Goal: Find contact information: Find contact information

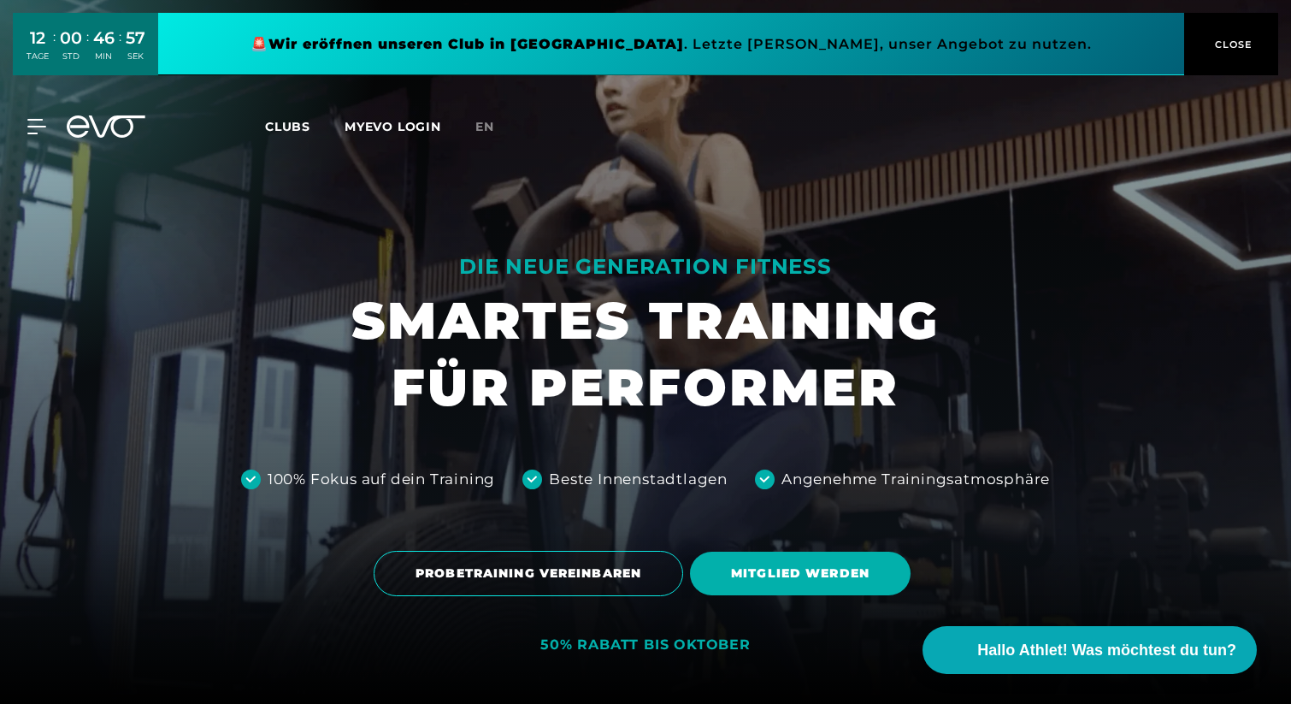
click at [1239, 61] on button "CLOSE" at bounding box center [1231, 44] width 94 height 62
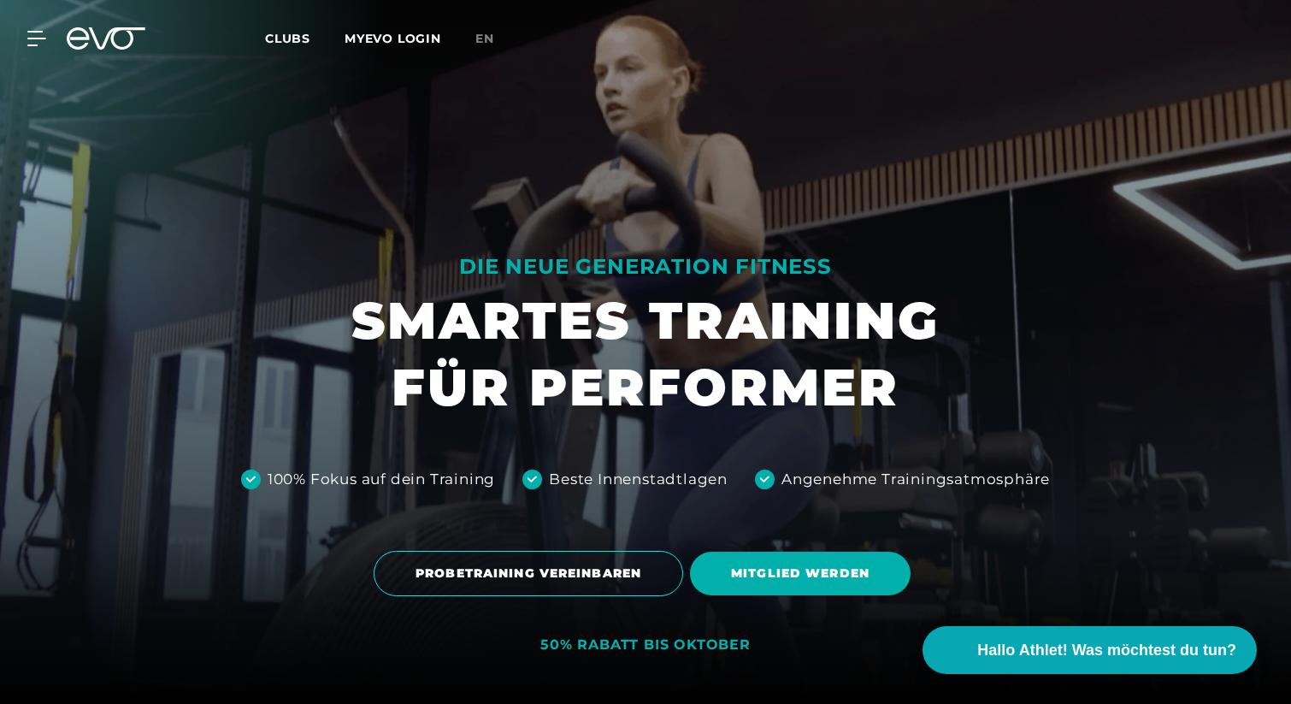
click at [27, 29] on div "MyEVO Login Über EVO Mitgliedschaften Probetraining TAGESPASS EVO Studios [GEOG…" at bounding box center [645, 39] width 1284 height 50
click at [38, 38] on icon at bounding box center [40, 39] width 24 height 14
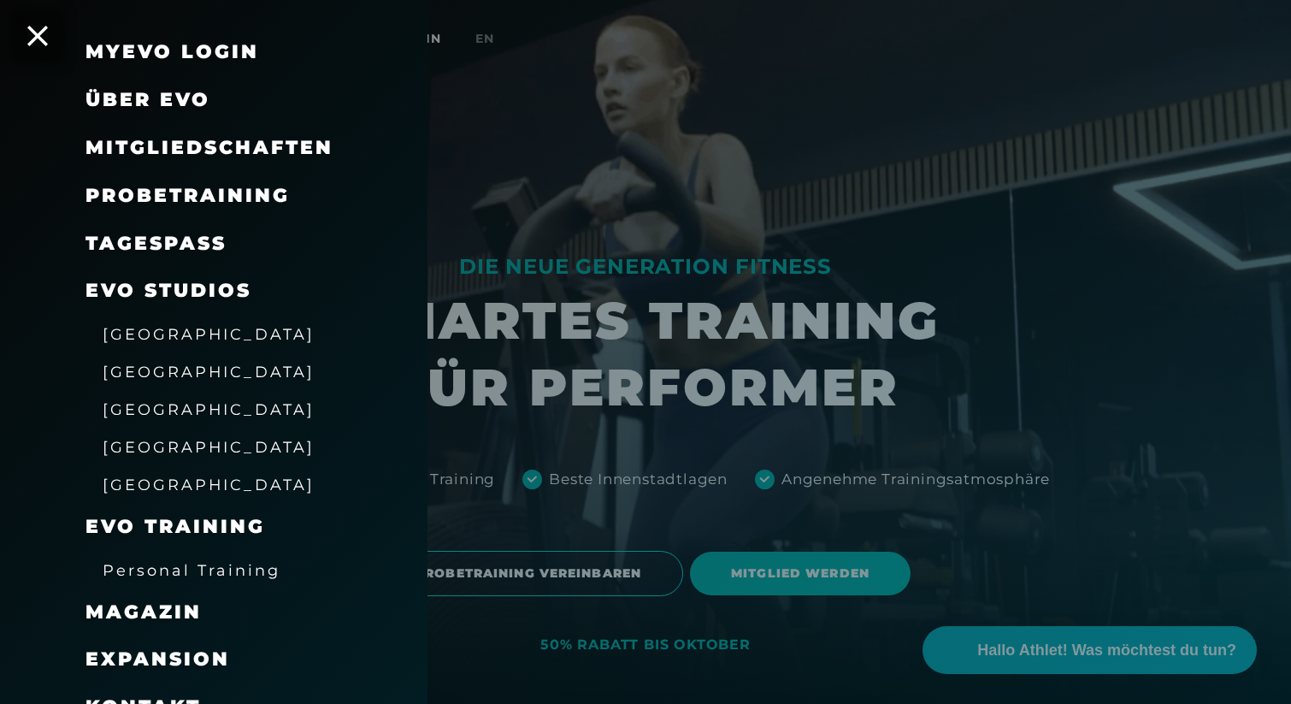
scroll to position [59, 0]
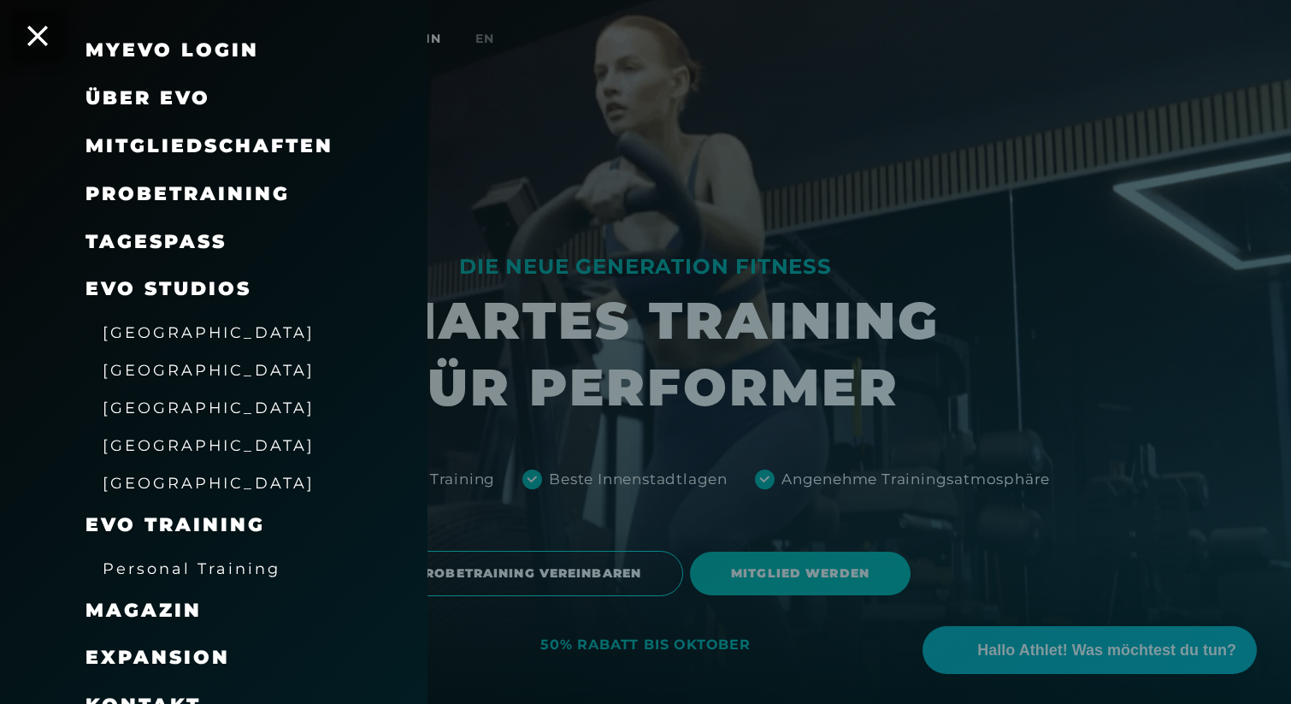
click at [198, 286] on span "EVO Studios" at bounding box center [168, 288] width 166 height 23
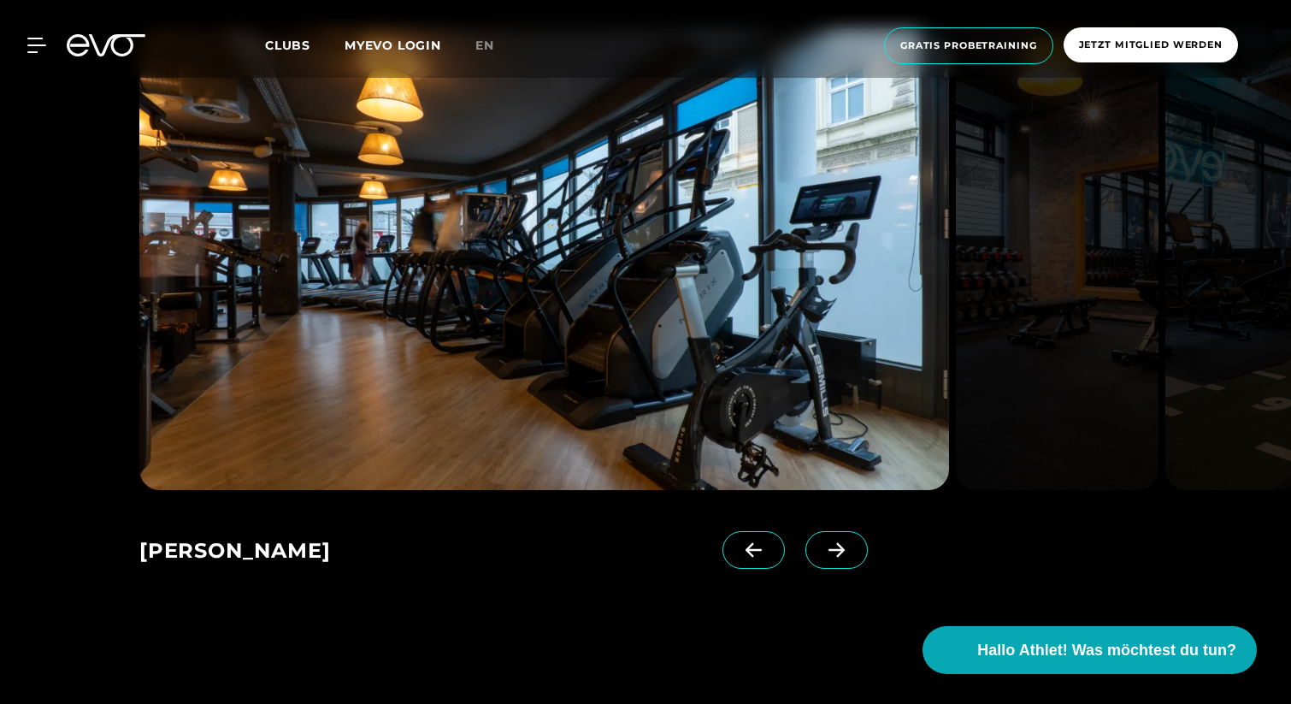
scroll to position [1155, 0]
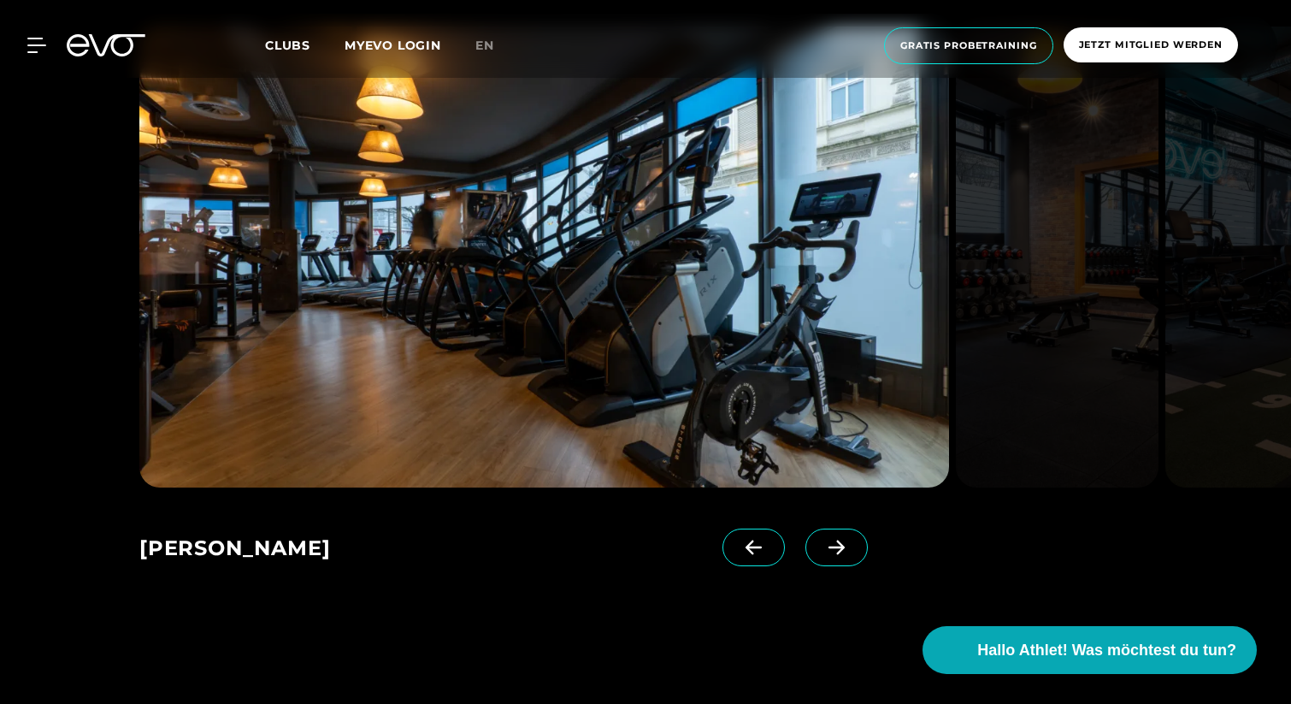
click at [822, 541] on icon at bounding box center [837, 546] width 30 height 15
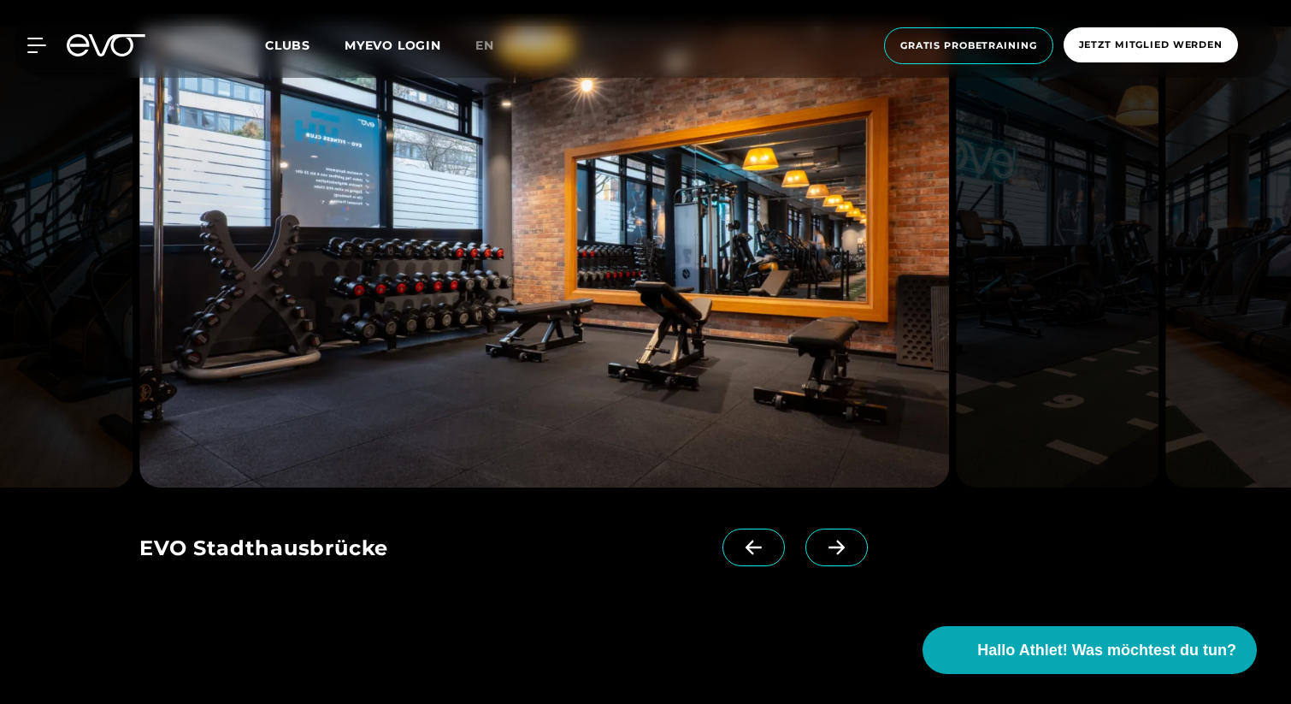
click at [822, 541] on icon at bounding box center [837, 546] width 30 height 15
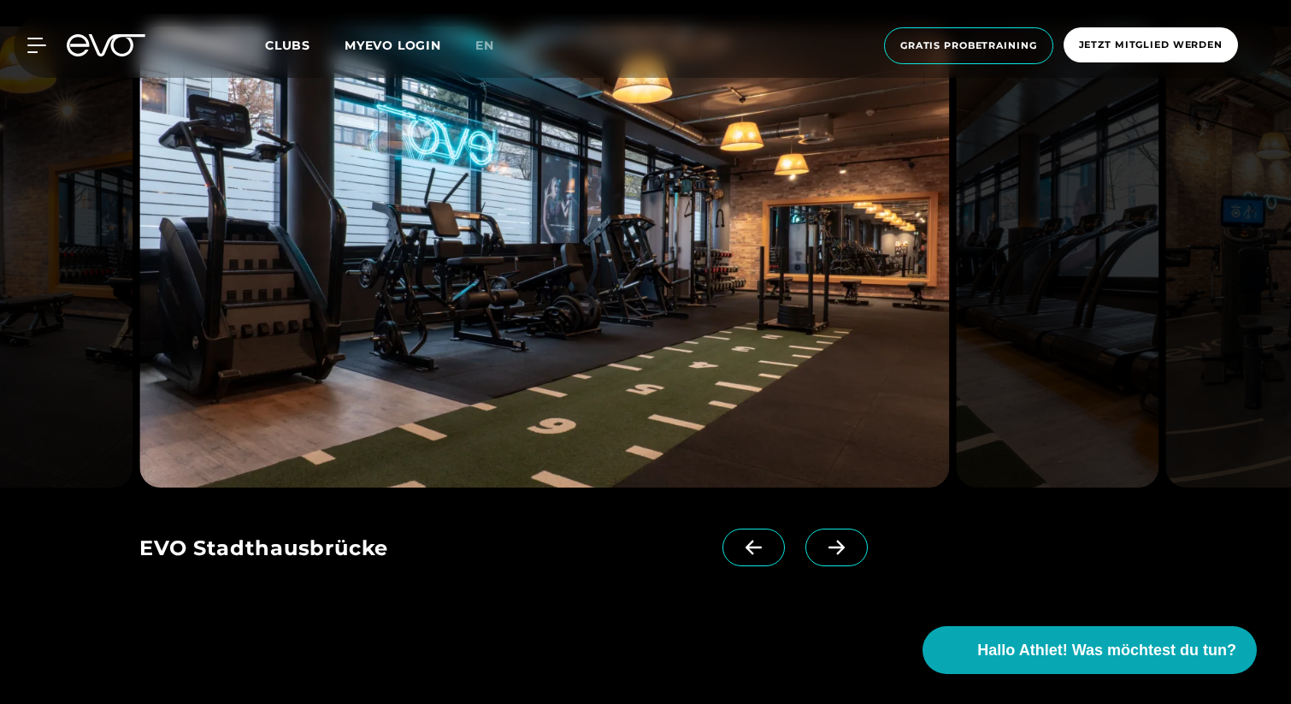
click at [822, 541] on icon at bounding box center [837, 546] width 30 height 15
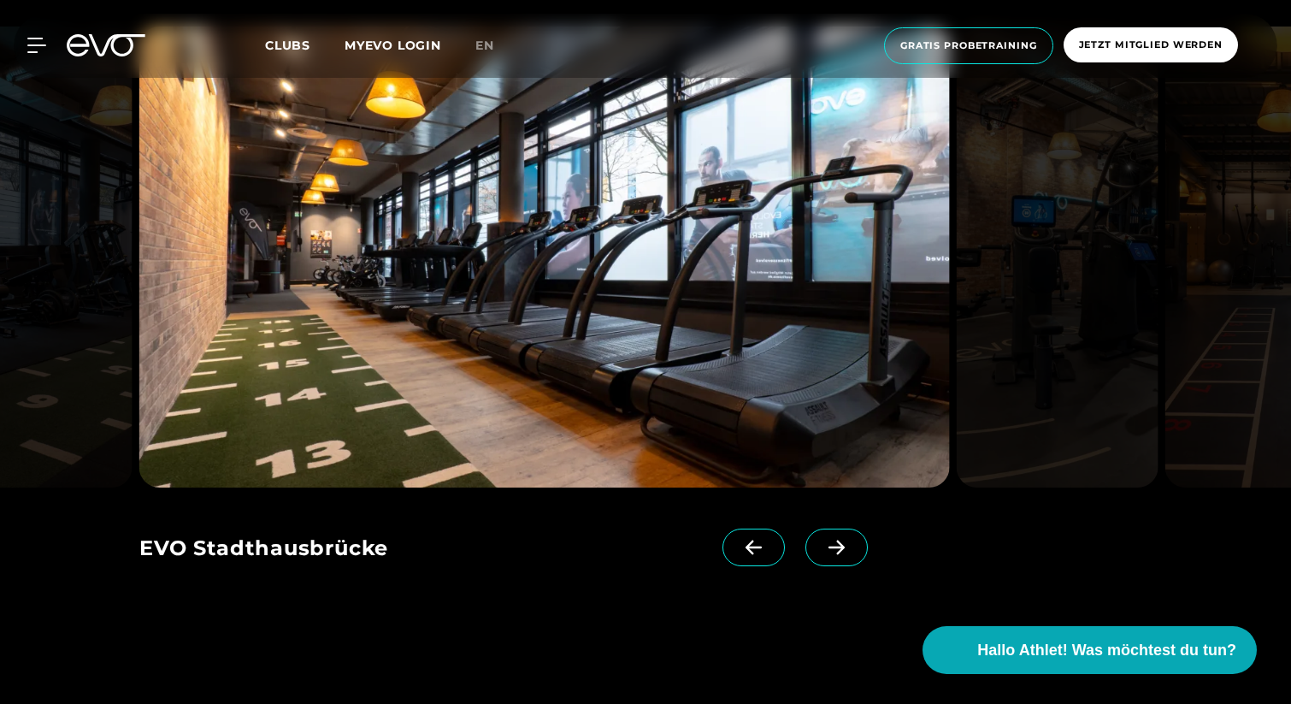
click at [822, 541] on icon at bounding box center [837, 546] width 30 height 15
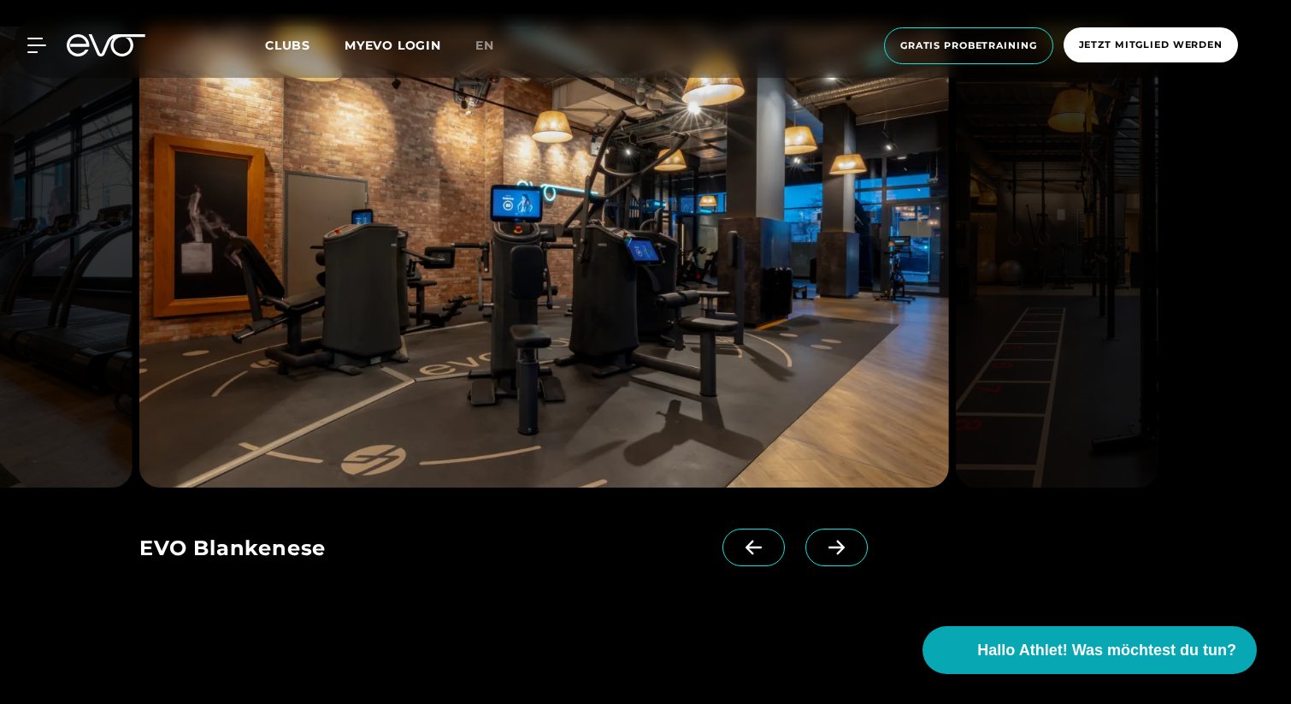
click at [822, 541] on icon at bounding box center [837, 546] width 30 height 15
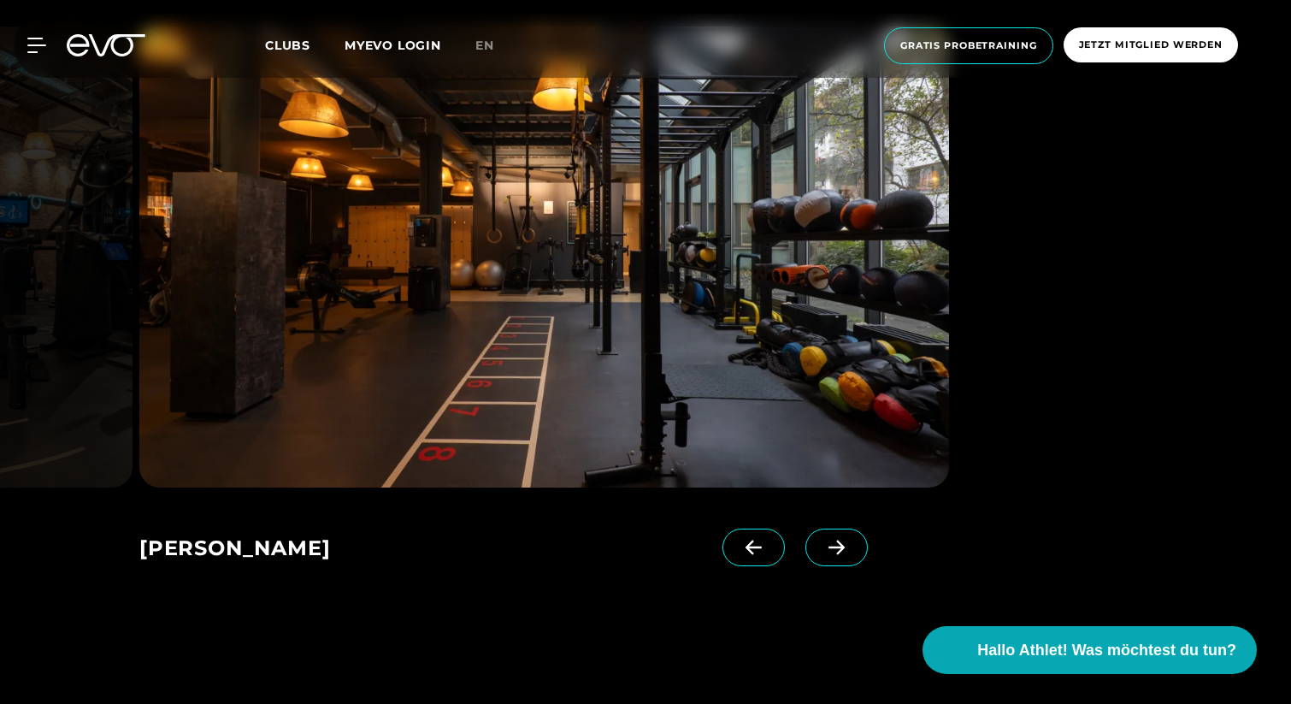
click at [822, 541] on icon at bounding box center [837, 546] width 30 height 15
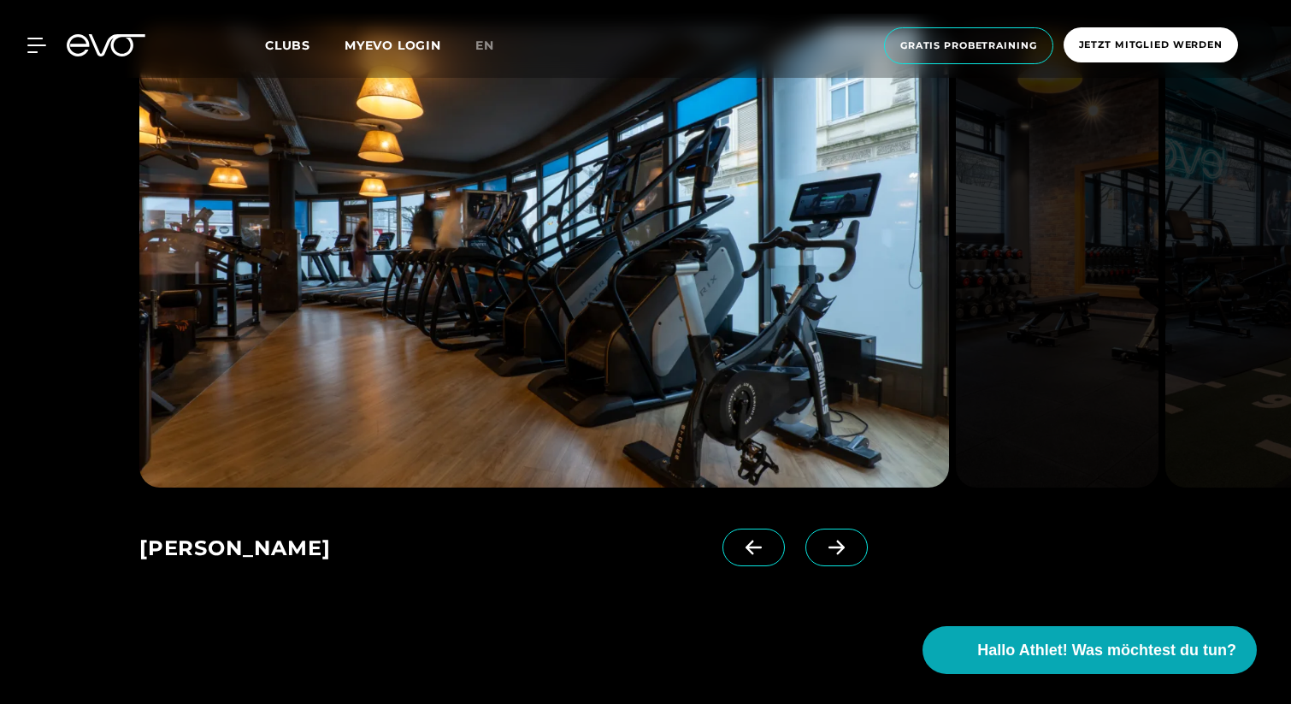
click at [822, 541] on icon at bounding box center [837, 546] width 30 height 15
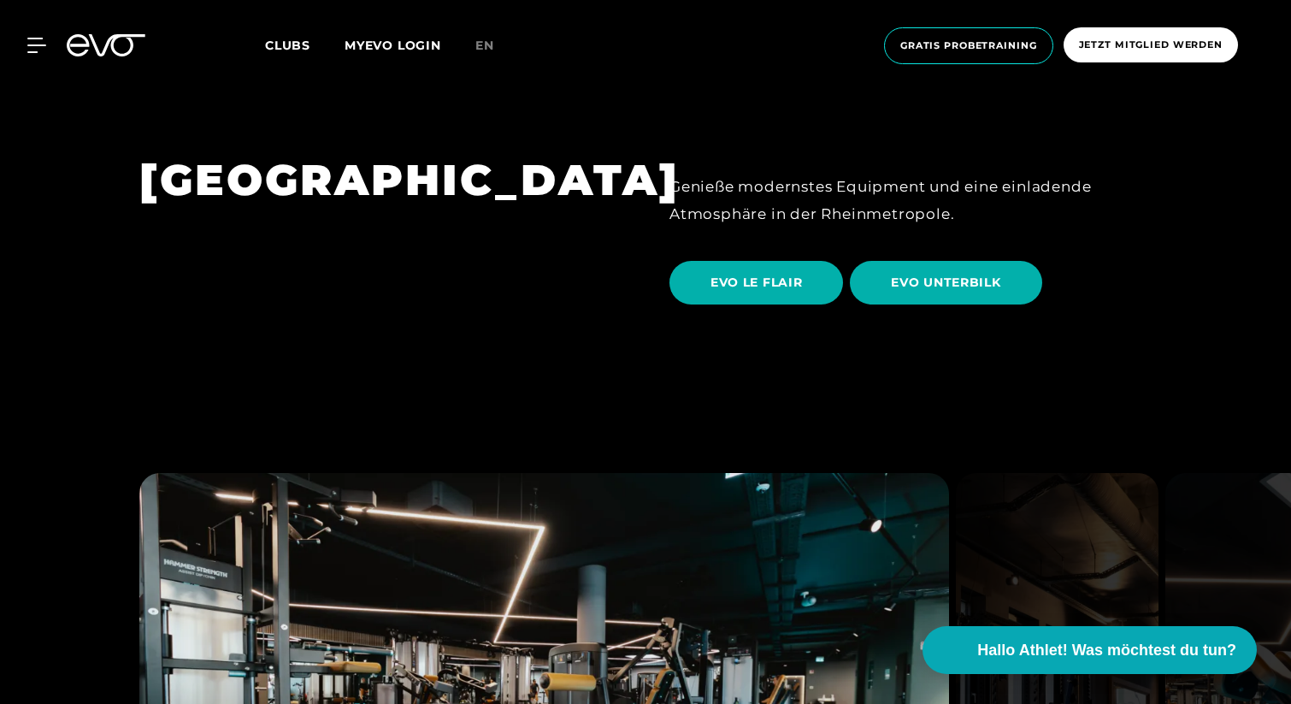
scroll to position [2898, 0]
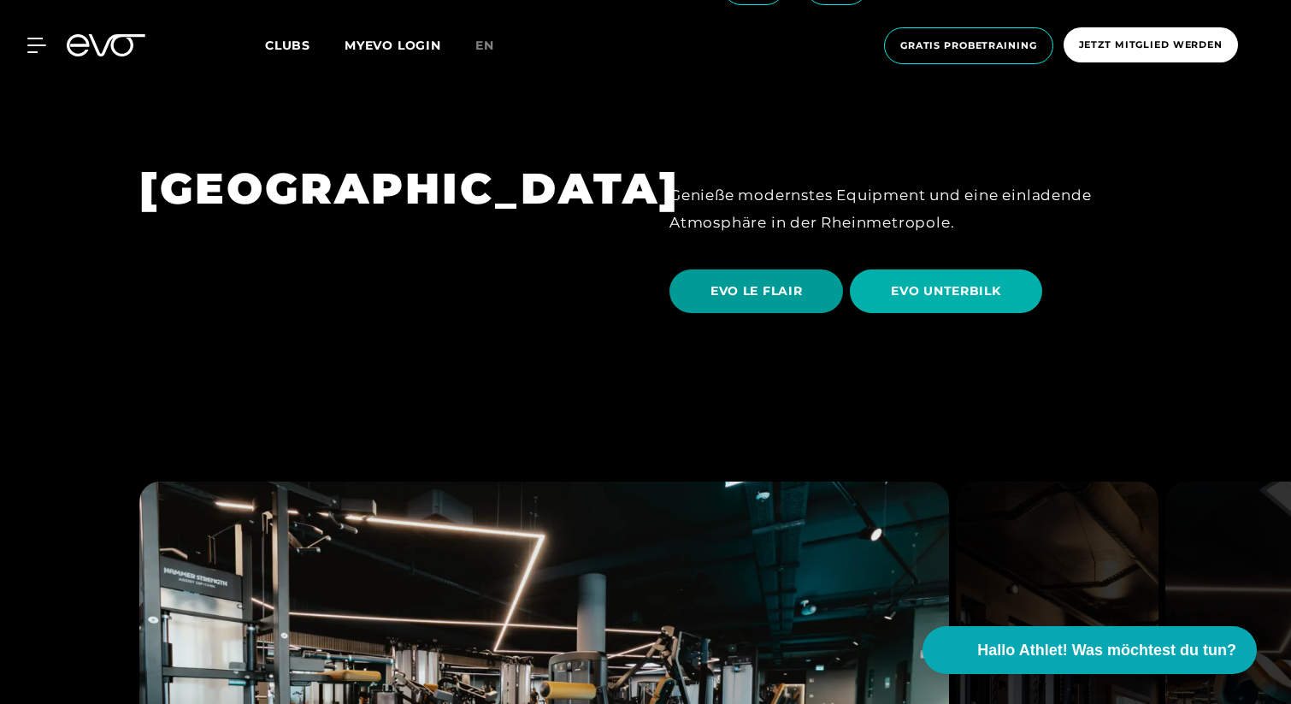
click at [768, 269] on span "EVO LE FLAIR" at bounding box center [756, 291] width 174 height 44
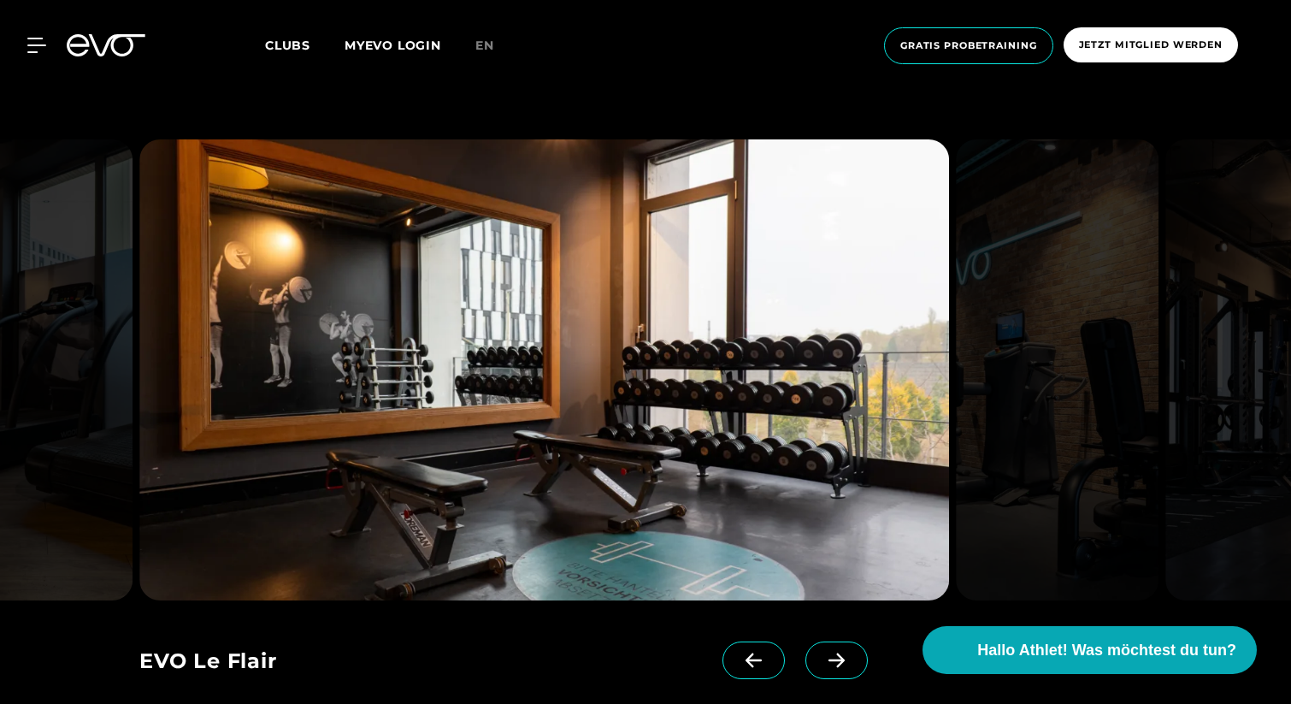
scroll to position [1637, 0]
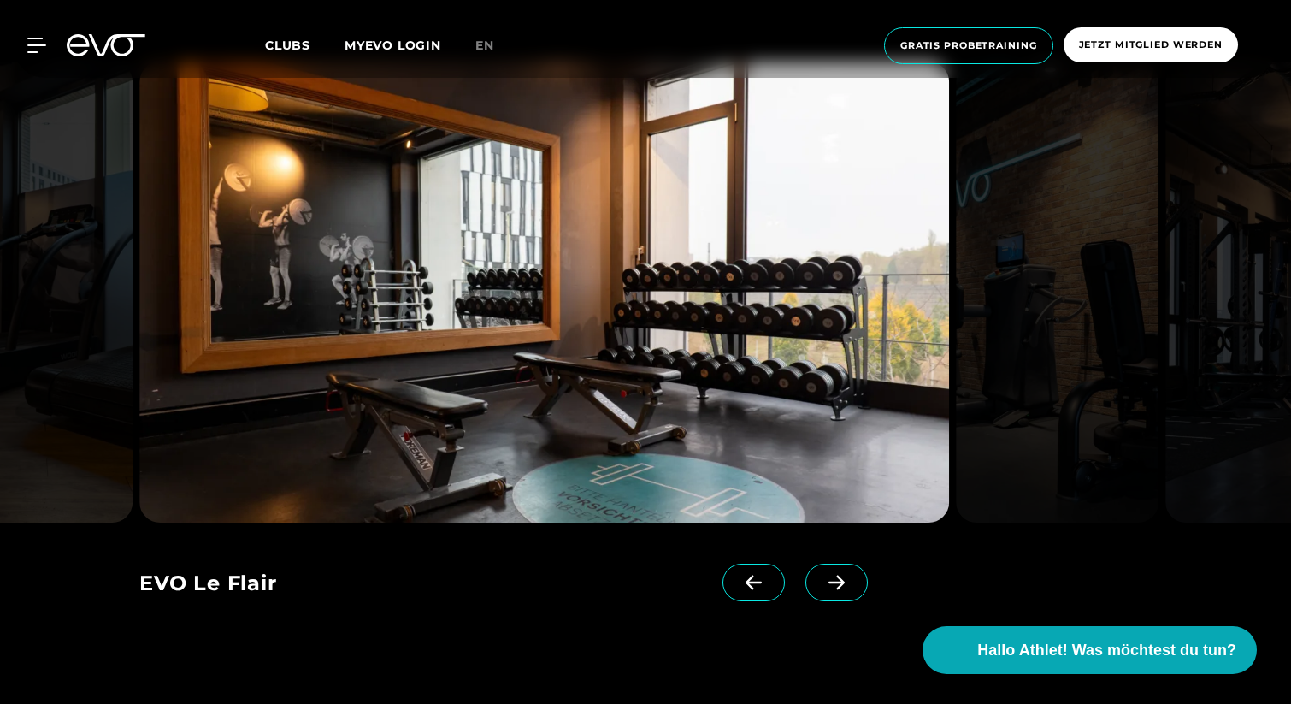
click at [822, 574] on icon at bounding box center [837, 581] width 30 height 15
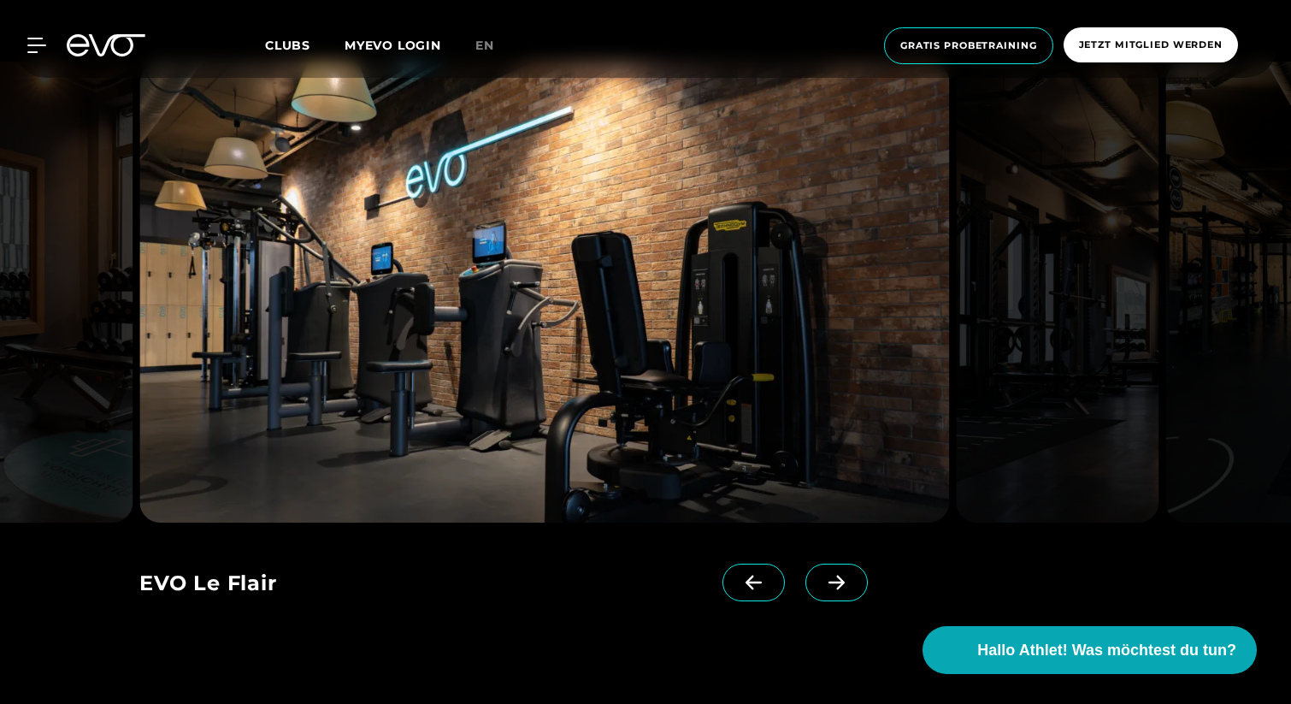
click at [822, 574] on icon at bounding box center [837, 581] width 30 height 15
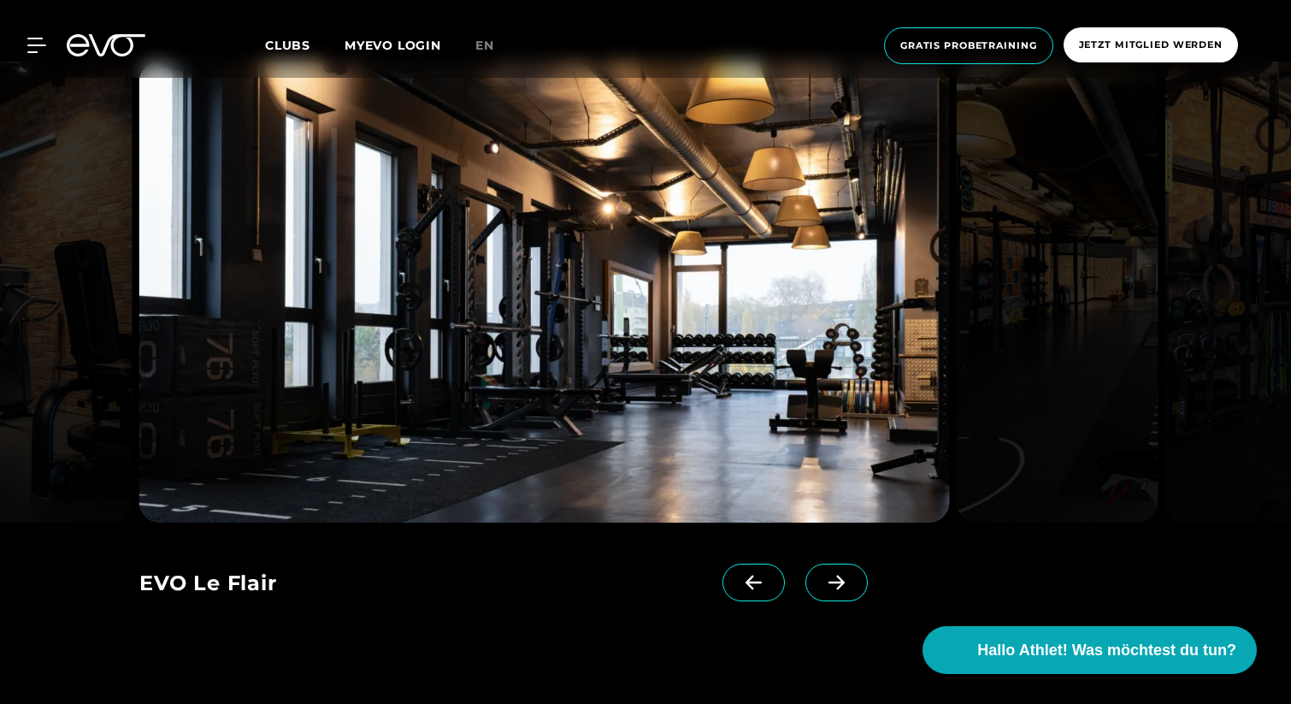
click at [822, 574] on icon at bounding box center [837, 581] width 30 height 15
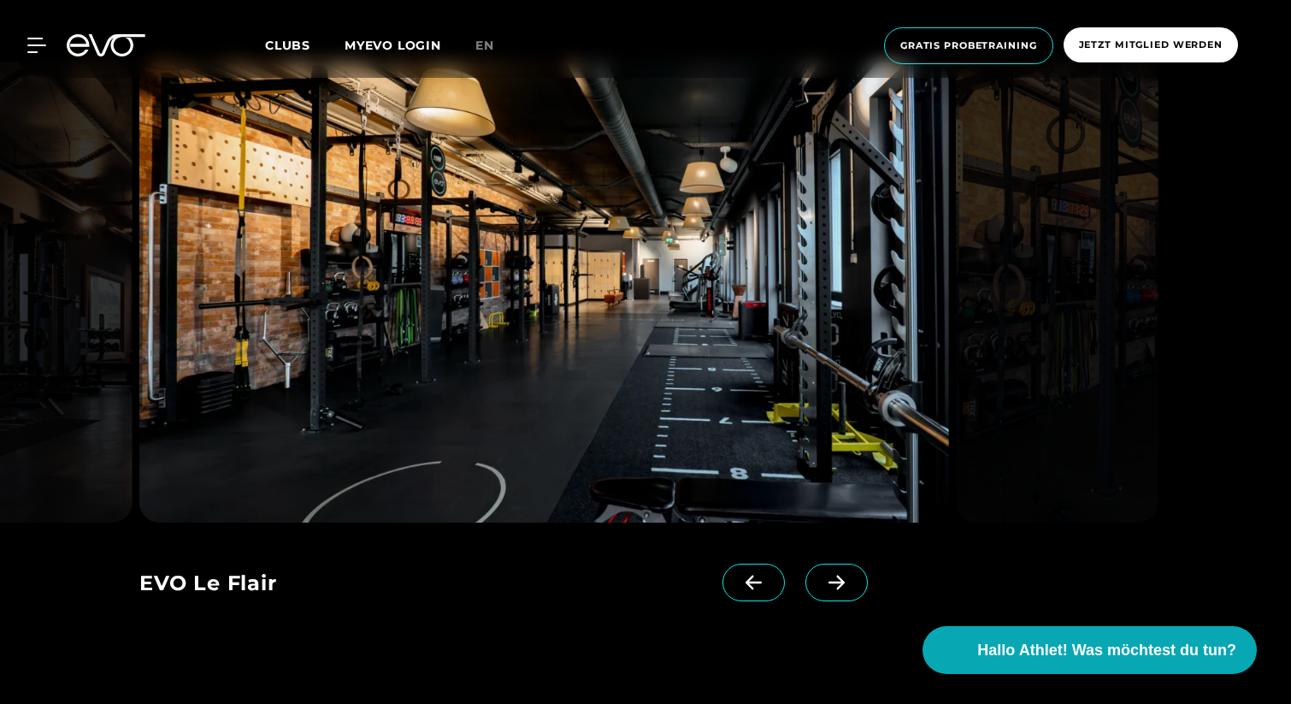
click at [822, 574] on icon at bounding box center [837, 581] width 30 height 15
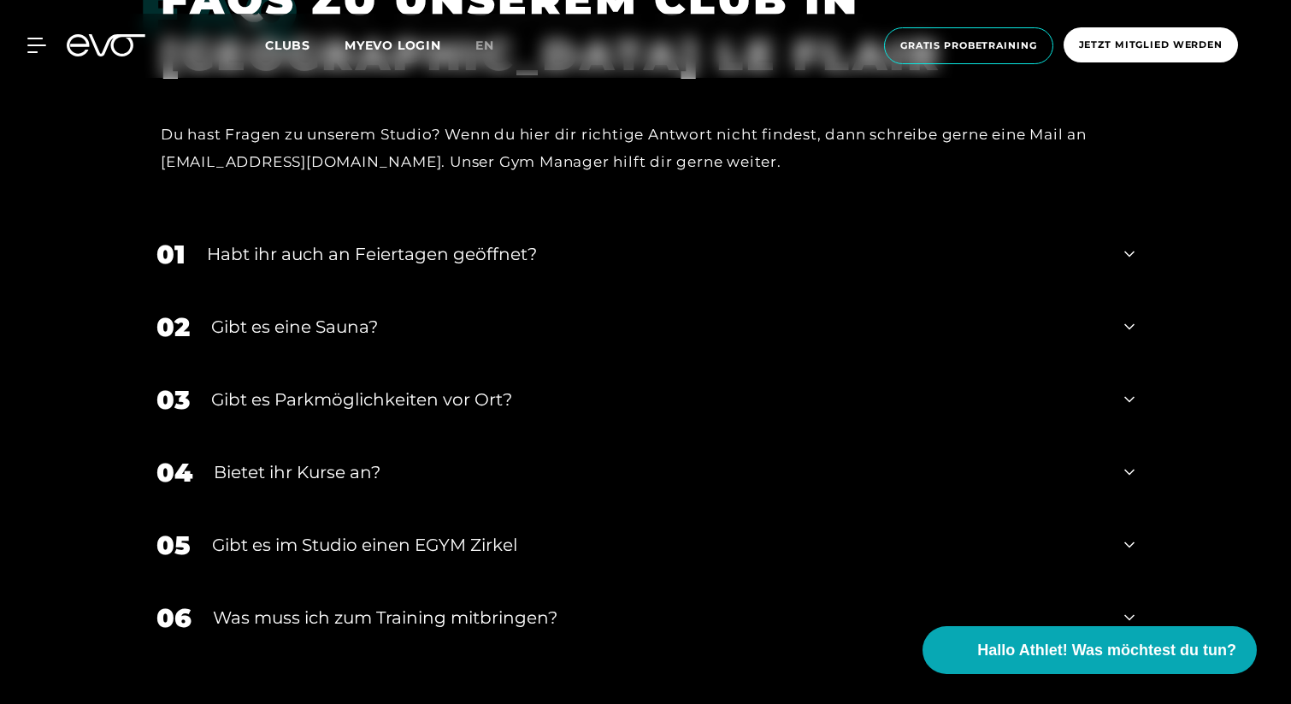
scroll to position [5368, 0]
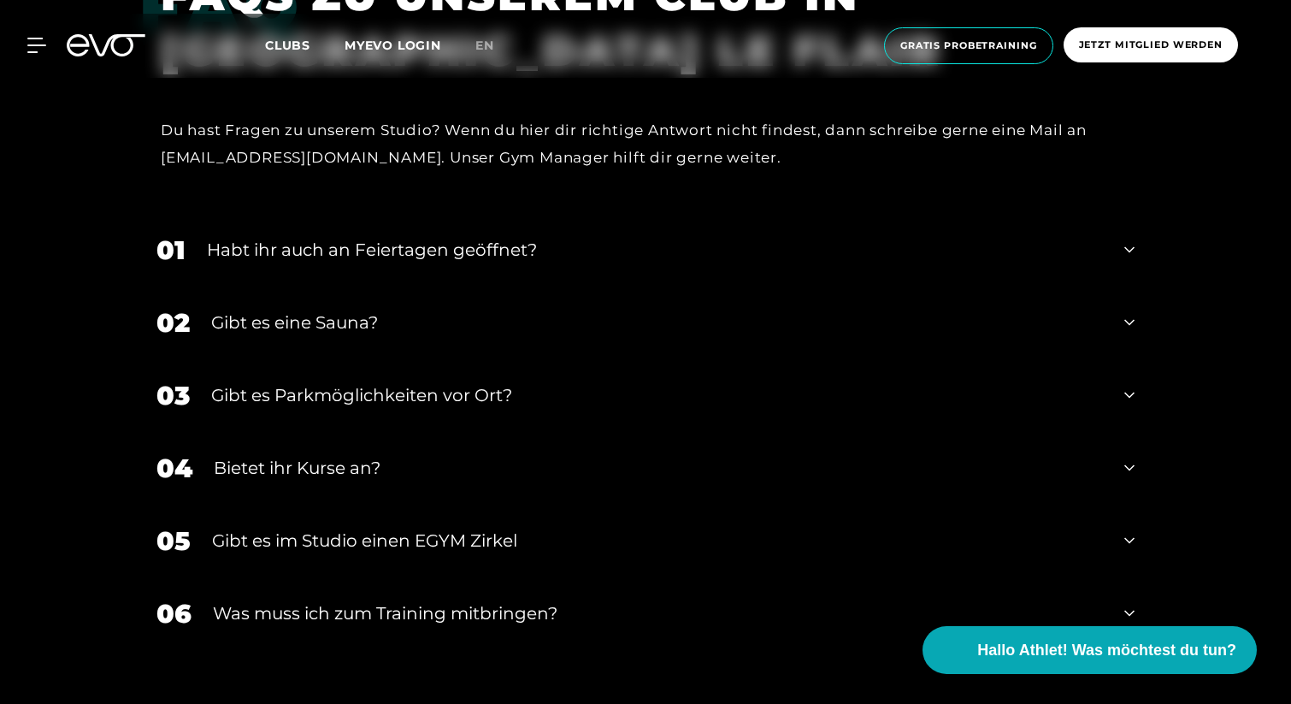
click at [789, 331] on div "Gibt es eine Sauna?" at bounding box center [657, 322] width 892 height 26
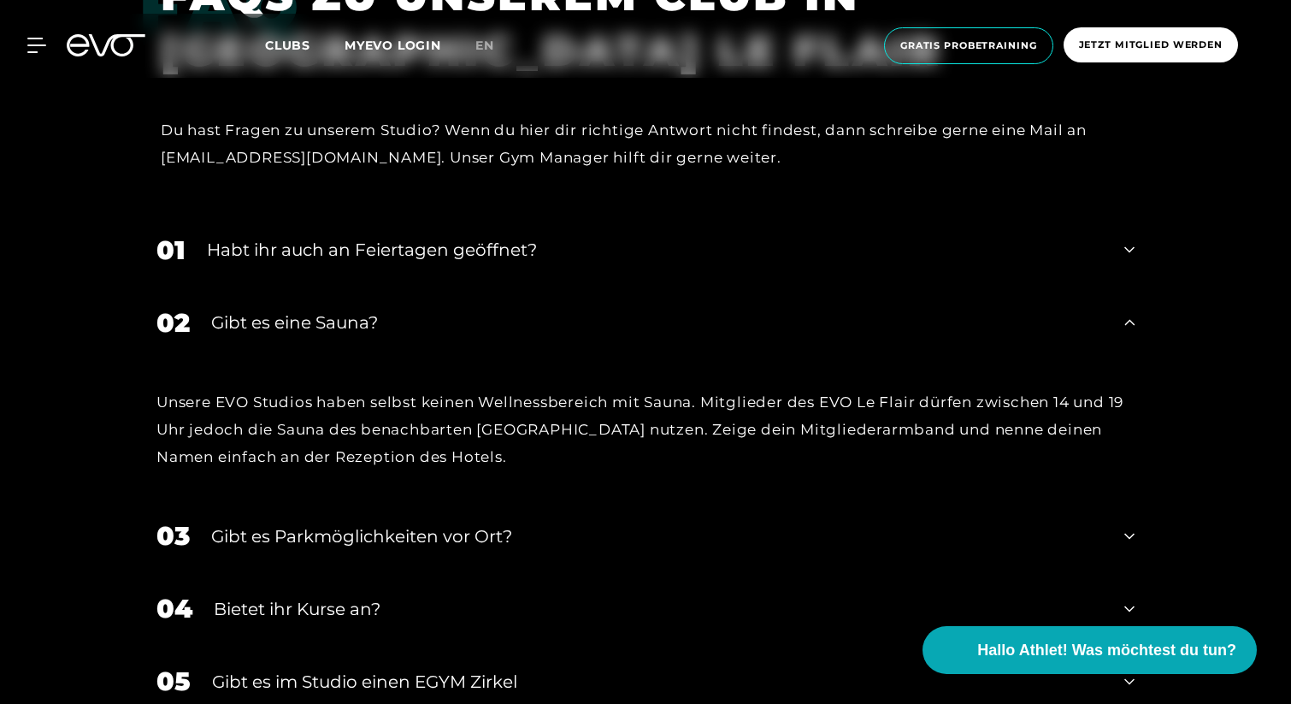
click at [694, 533] on div "Gibt es Parkmöglichkeiten vor Ort?" at bounding box center [657, 536] width 892 height 26
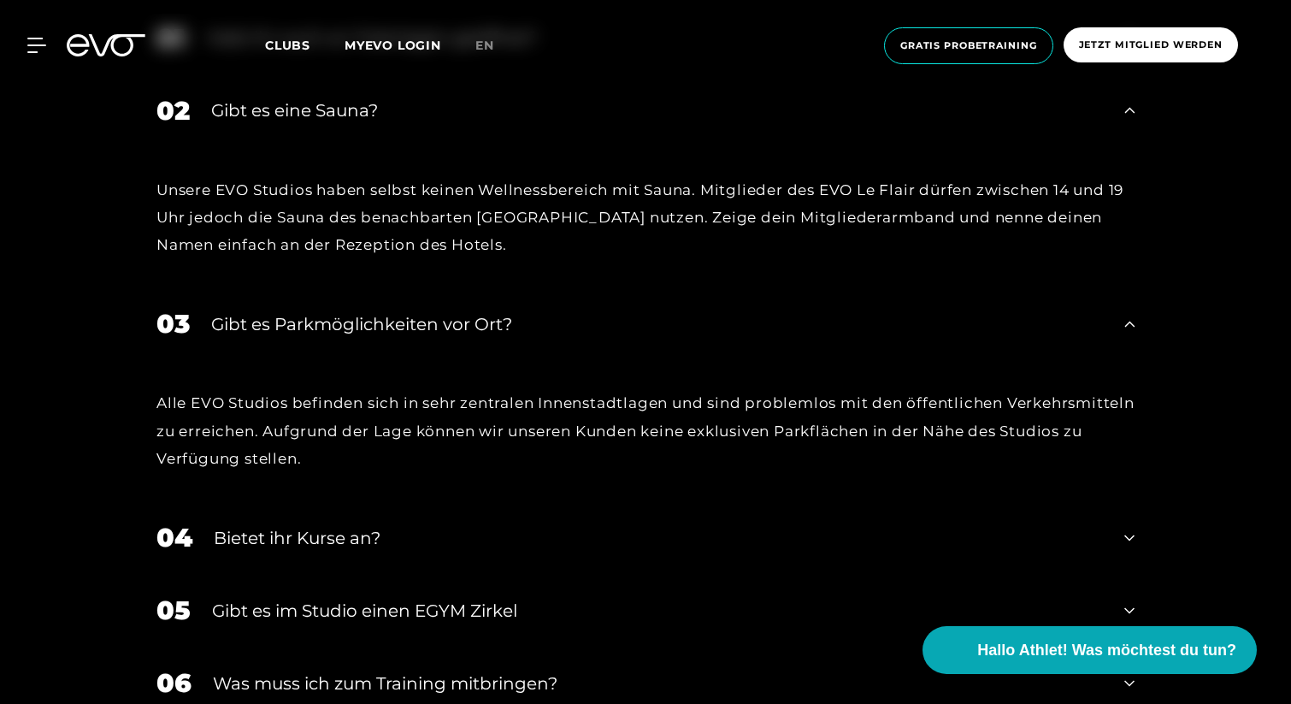
scroll to position [5581, 0]
click at [694, 533] on div "Bietet ihr Kurse an?" at bounding box center [658, 537] width 889 height 26
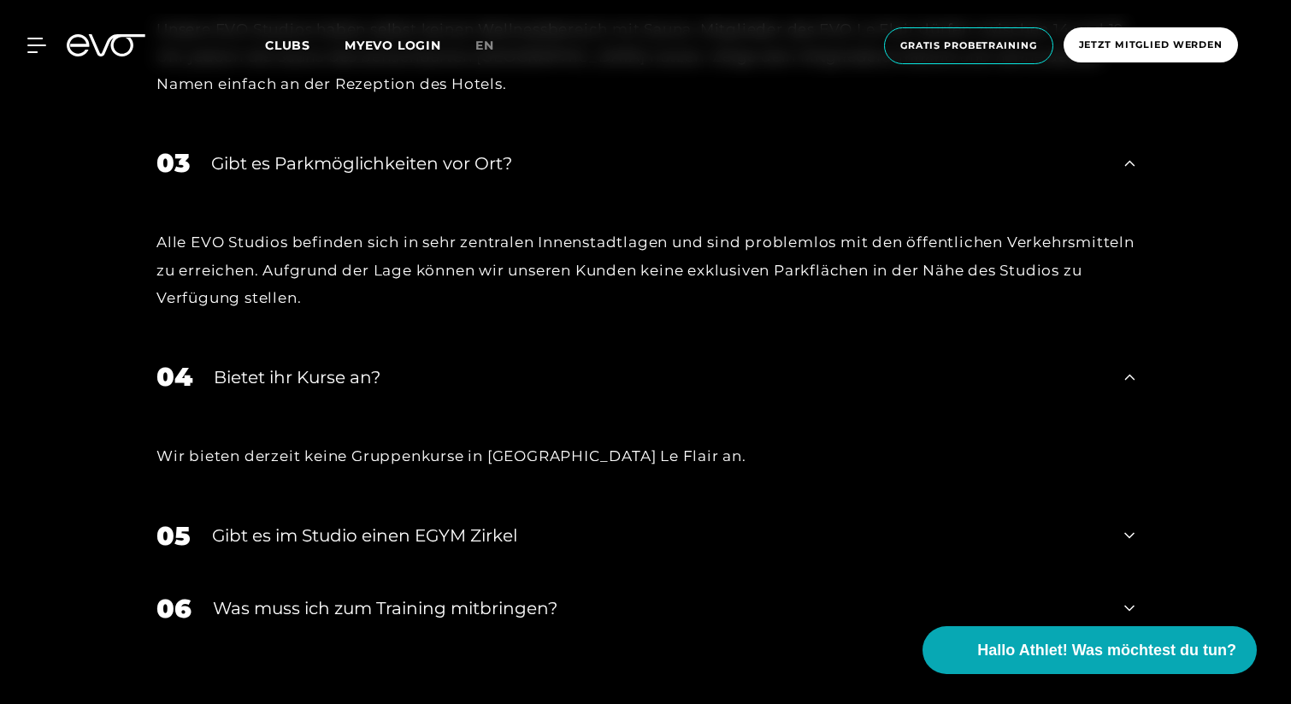
scroll to position [5745, 0]
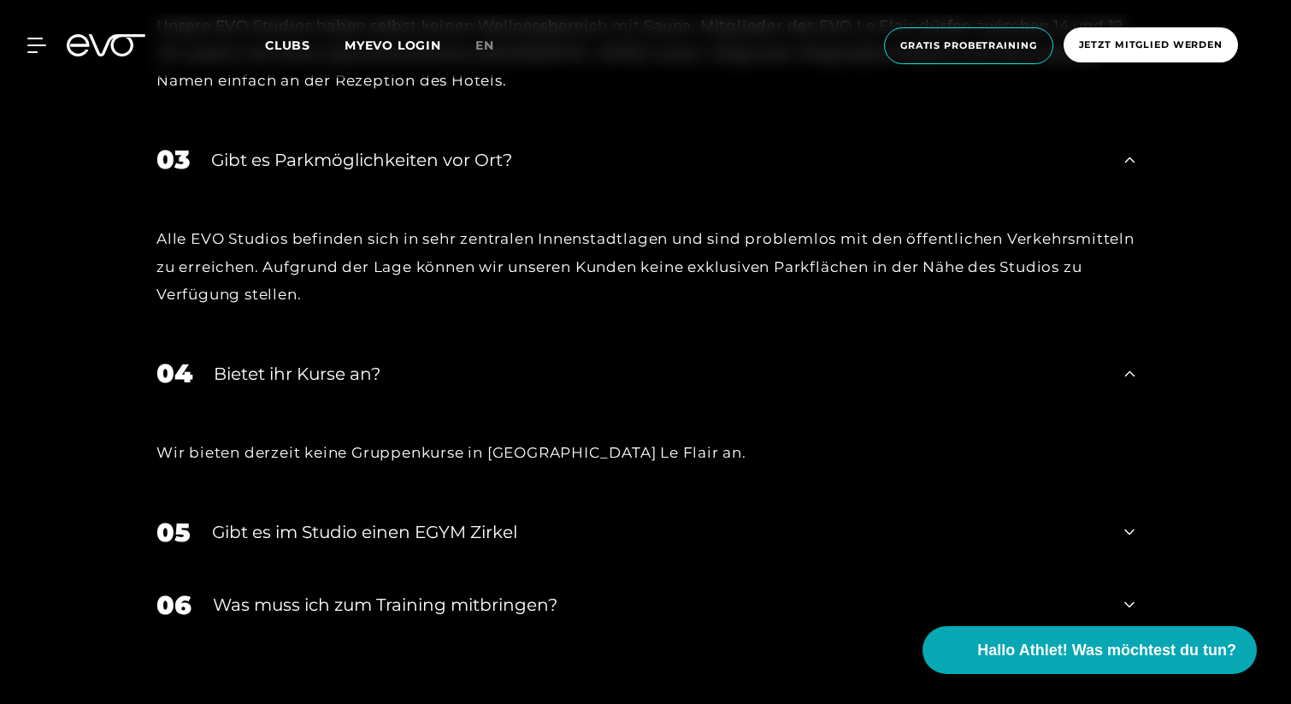
click at [694, 533] on div "Gibt es im Studio einen EGYM Zirkel" at bounding box center [657, 532] width 891 height 26
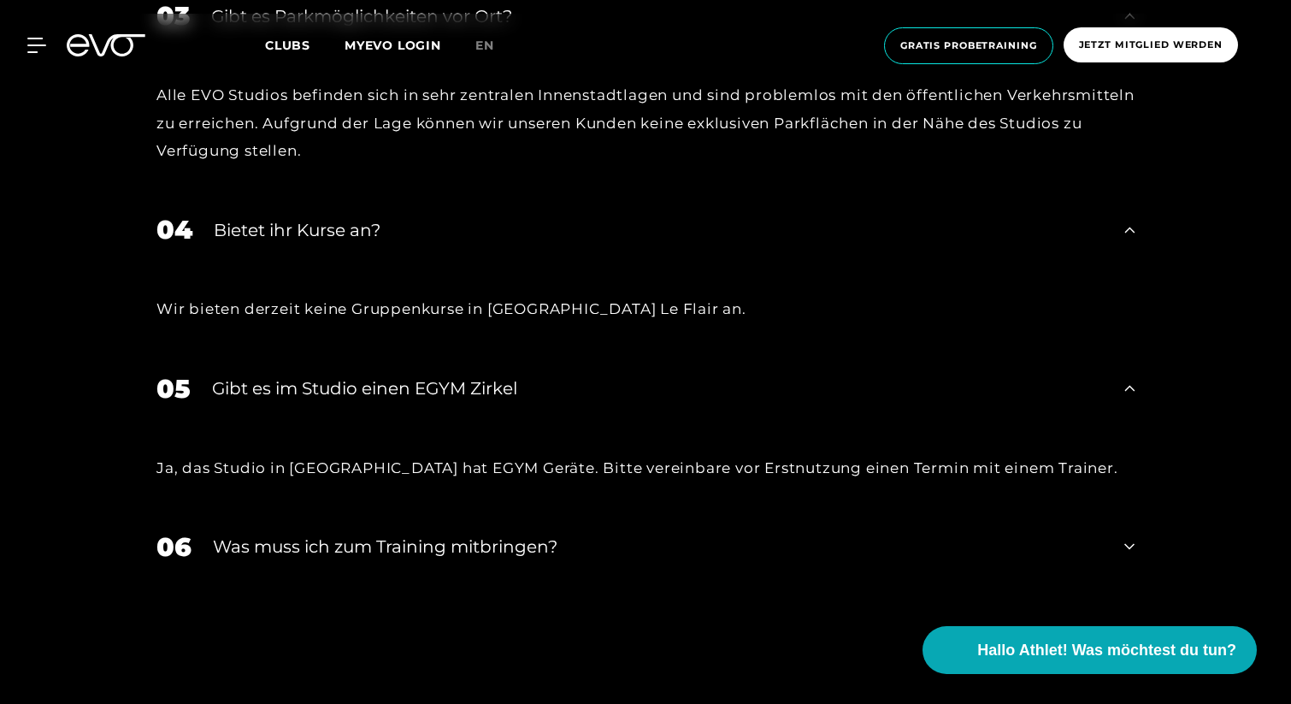
scroll to position [5940, 0]
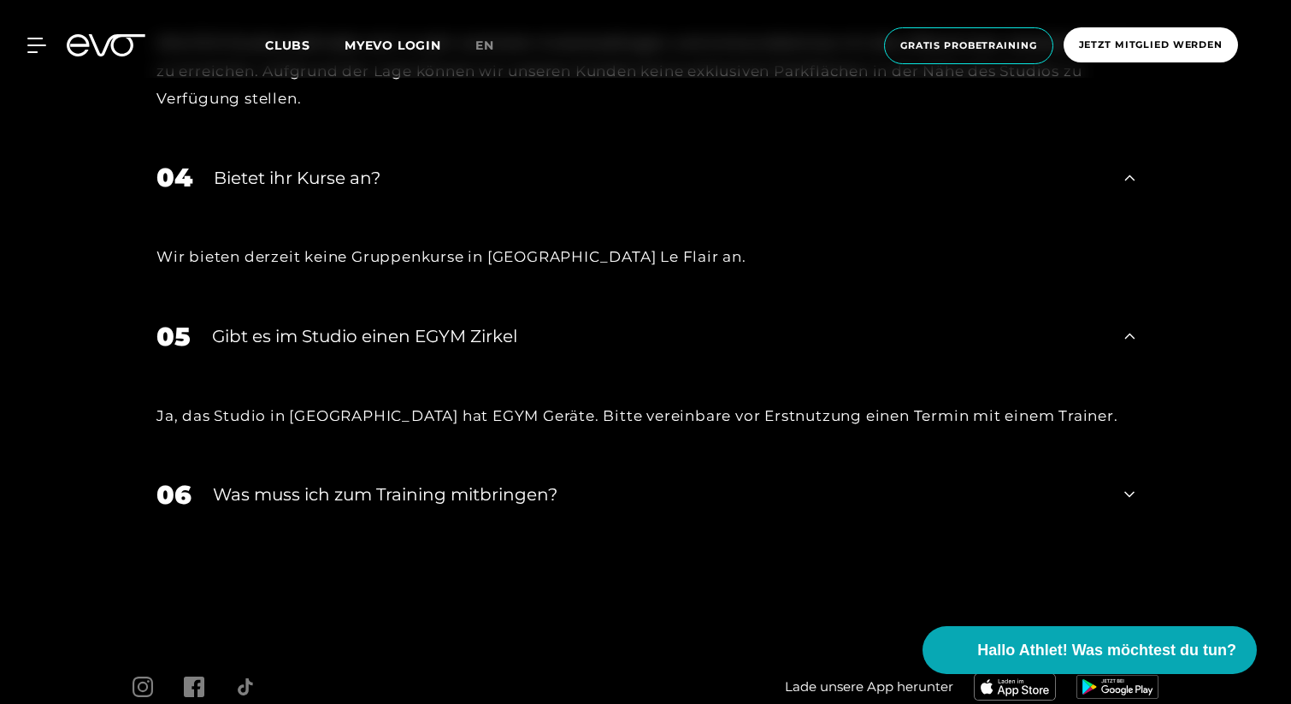
click at [677, 511] on div "06 Was muss ich zum Training mitbringen?" at bounding box center [645, 494] width 1012 height 73
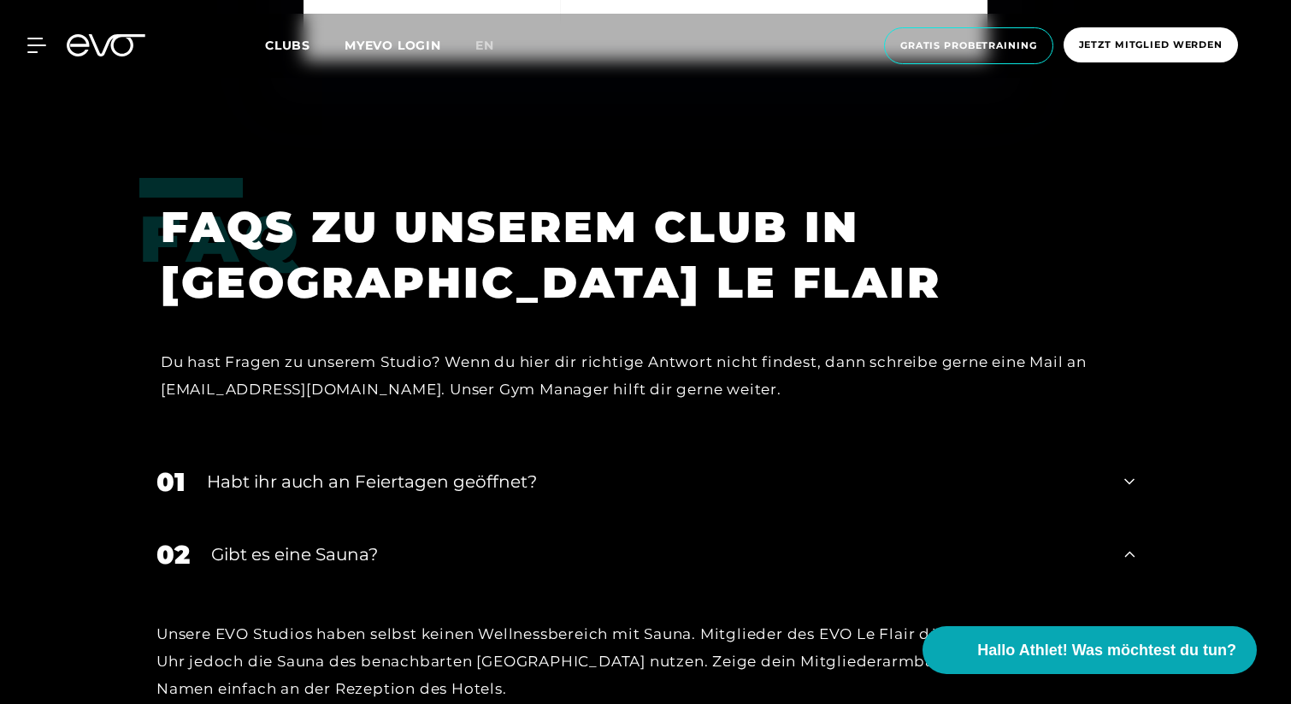
scroll to position [5105, 0]
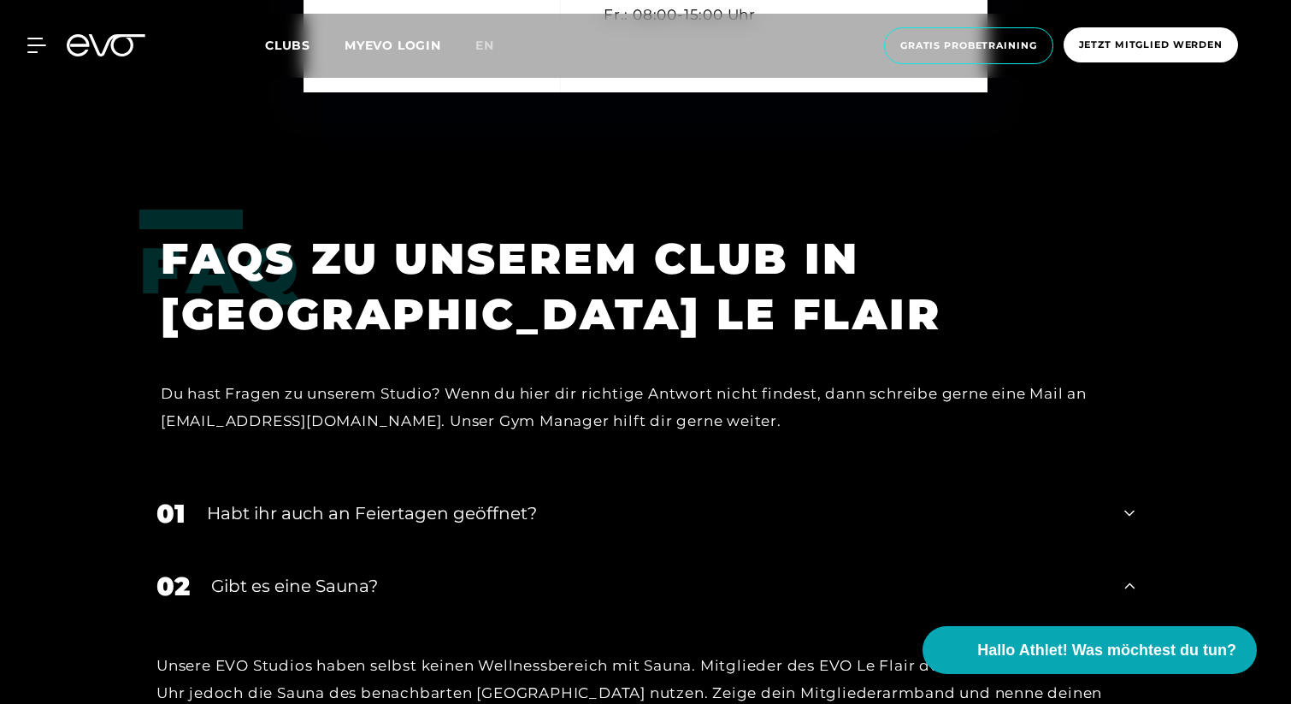
click at [539, 498] on div "01 Habt ihr auch an Feiertagen geöffnet?" at bounding box center [645, 513] width 1012 height 73
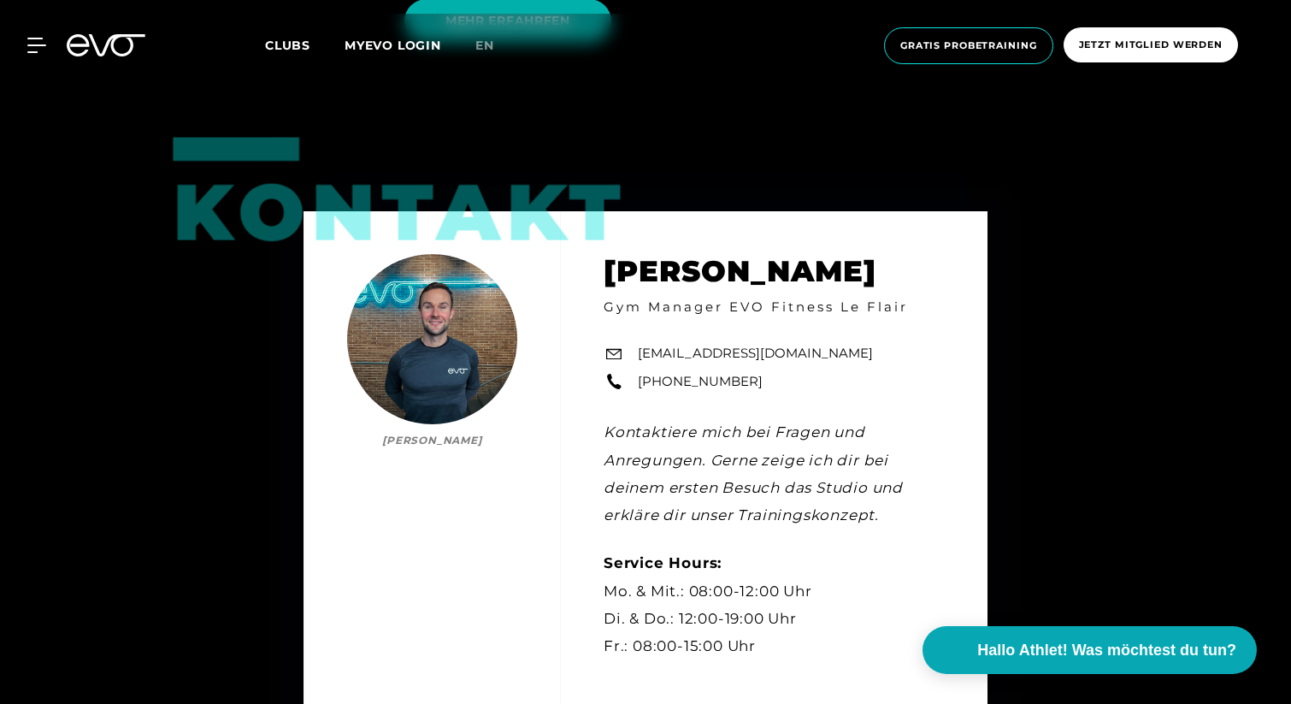
scroll to position [4441, 0]
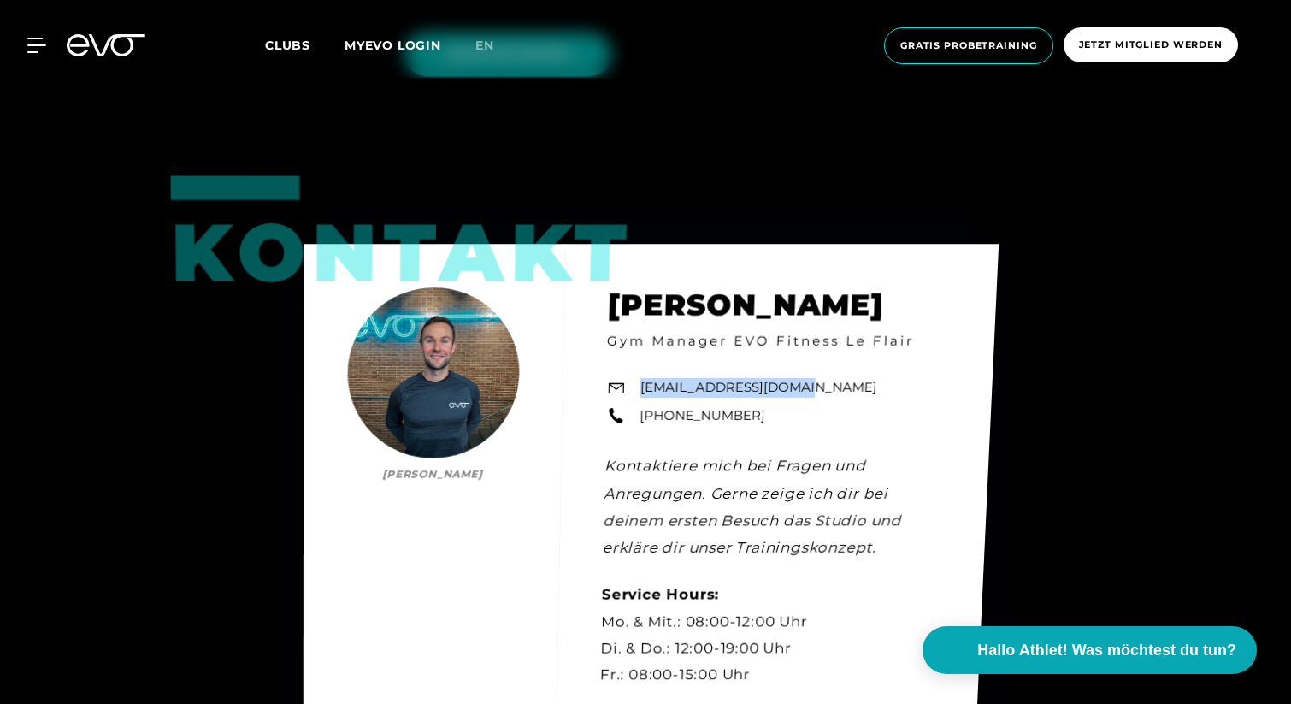
drag, startPoint x: 798, startPoint y: 381, endPoint x: 639, endPoint y: 384, distance: 158.2
click at [639, 384] on div "Kontakt [PERSON_NAME] [PERSON_NAME] Gym Manager EVO Fitness Le Flair [EMAIL_ADD…" at bounding box center [650, 496] width 695 height 505
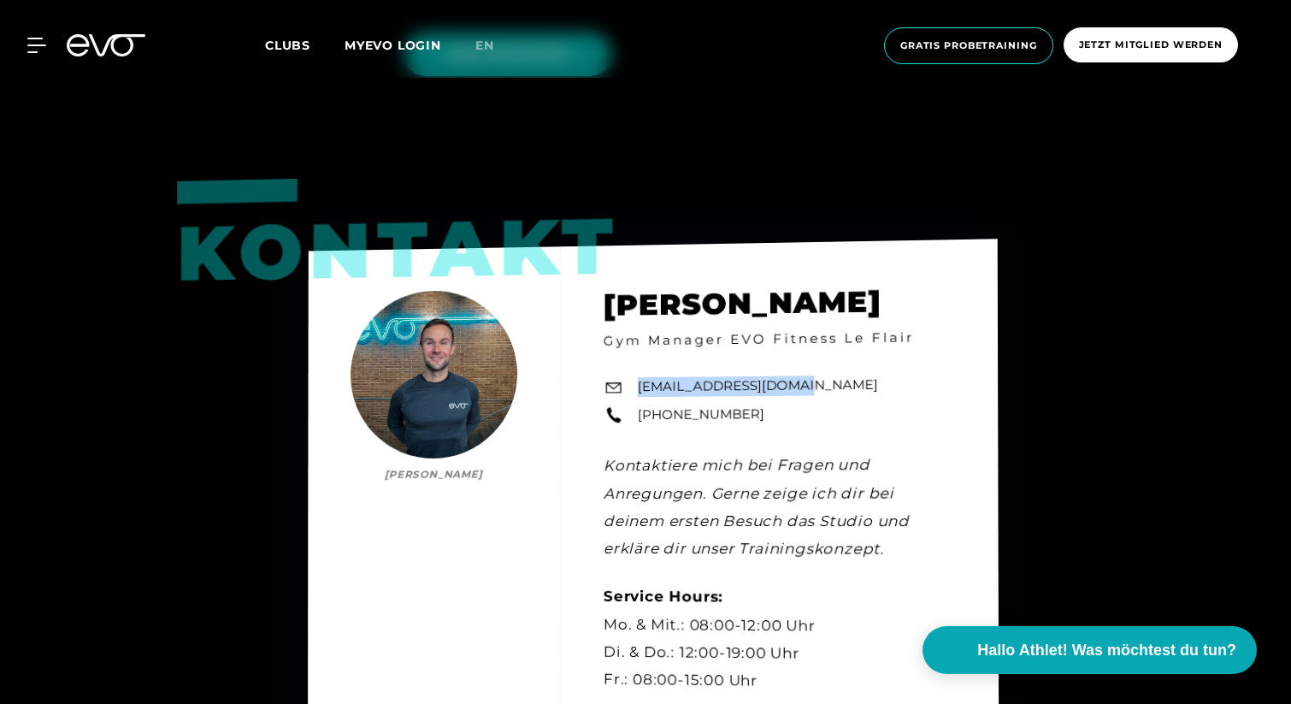
copy link "[EMAIL_ADDRESS][DOMAIN_NAME]"
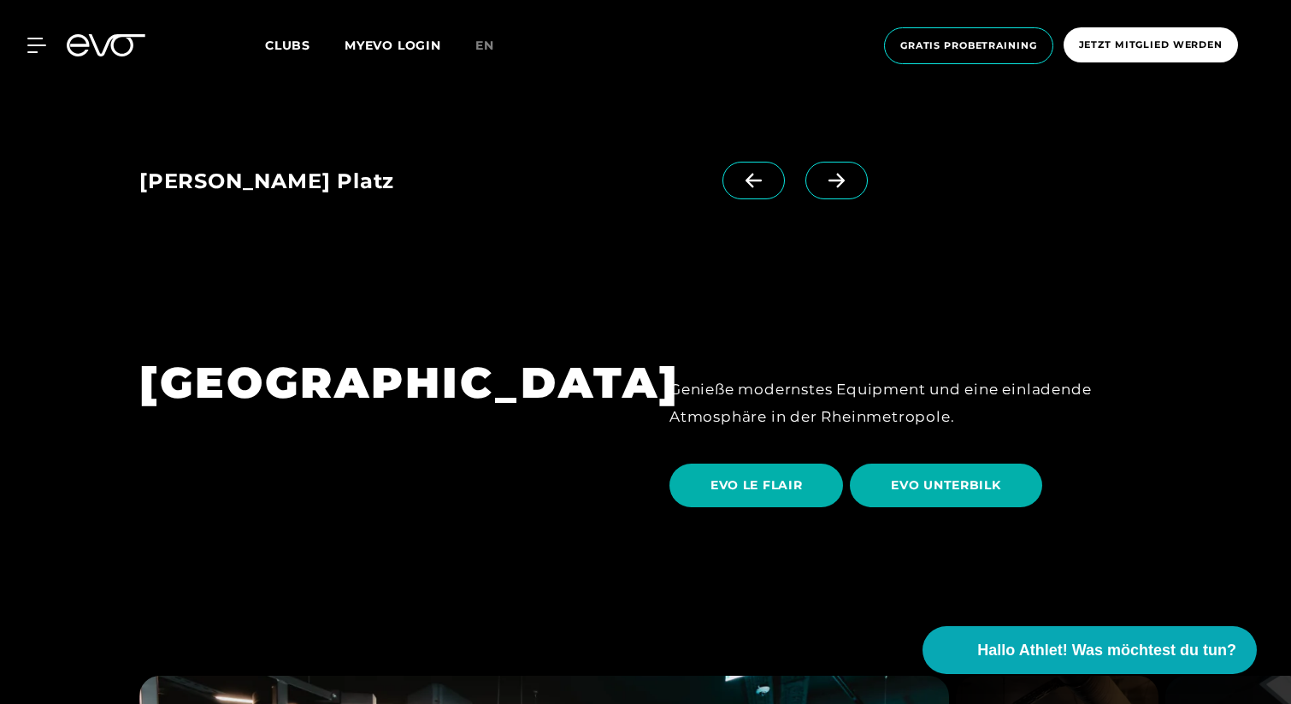
scroll to position [2788, 0]
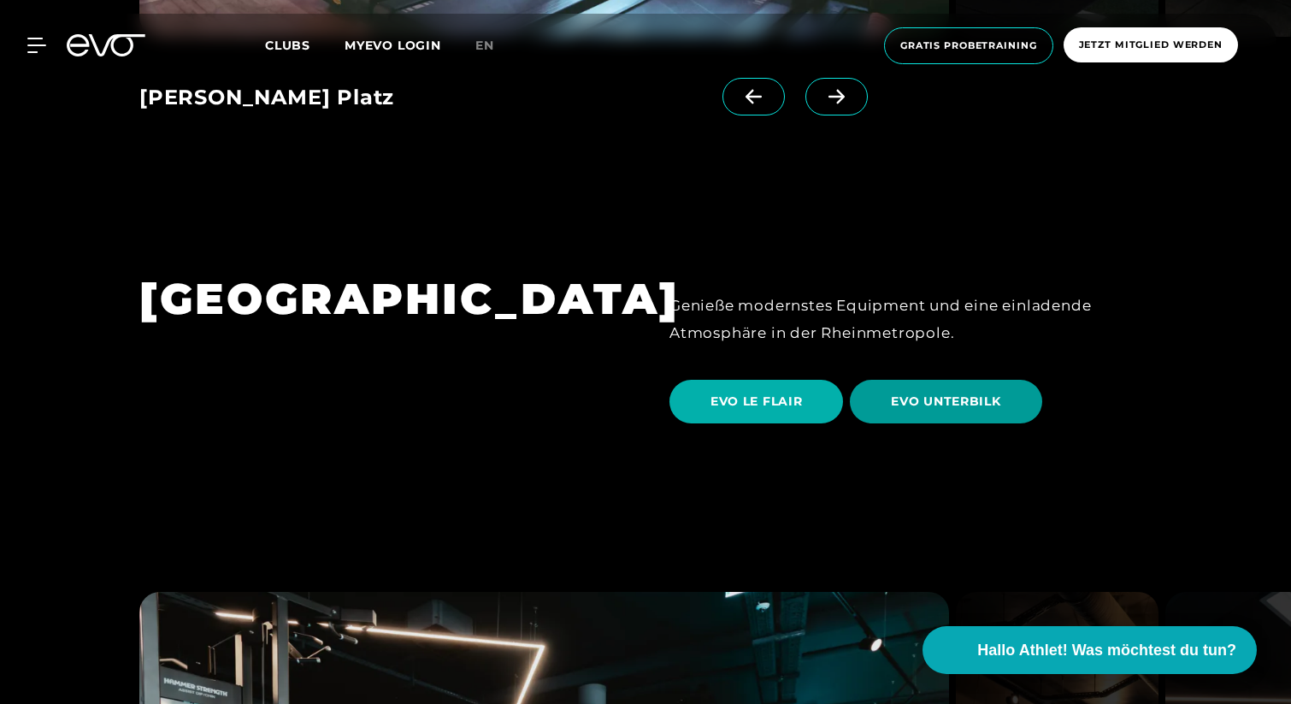
click at [933, 392] on span "EVO UNTERBILK" at bounding box center [945, 401] width 109 height 18
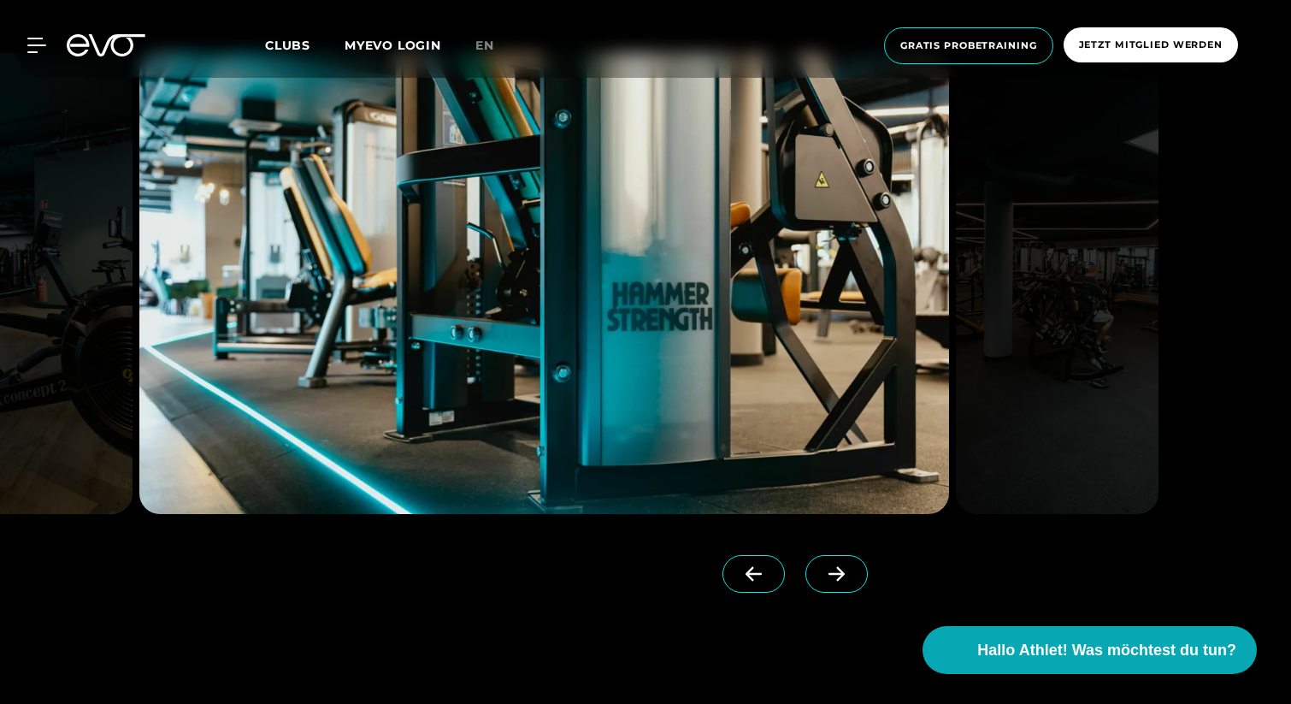
scroll to position [1705, 0]
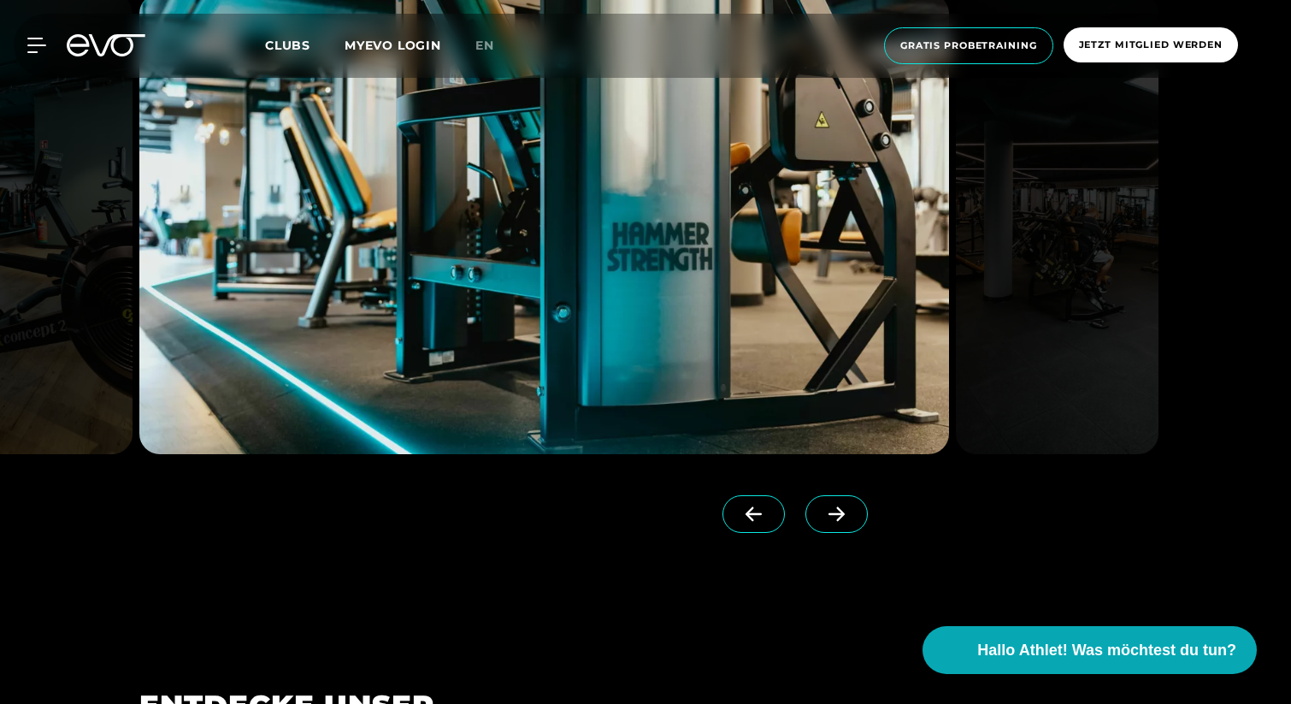
click at [871, 527] on div at bounding box center [645, 278] width 1060 height 570
click at [832, 527] on span at bounding box center [836, 514] width 62 height 38
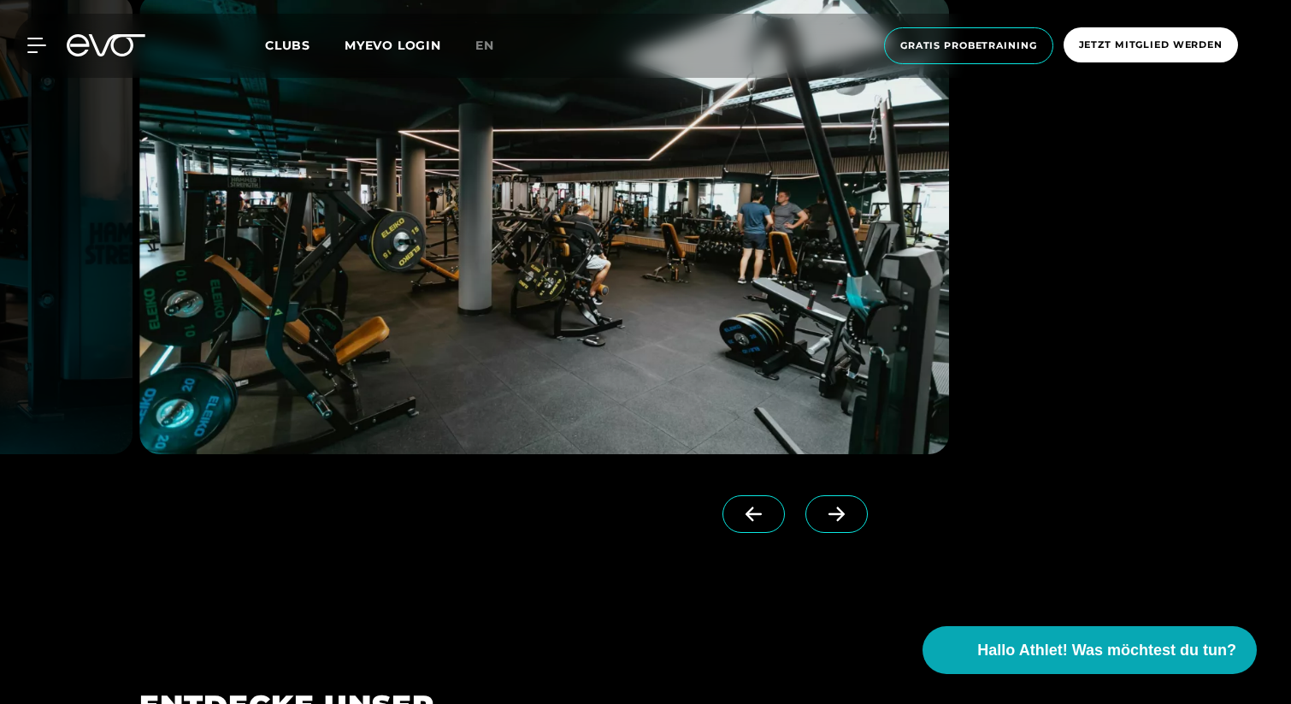
click at [822, 516] on icon at bounding box center [837, 513] width 30 height 15
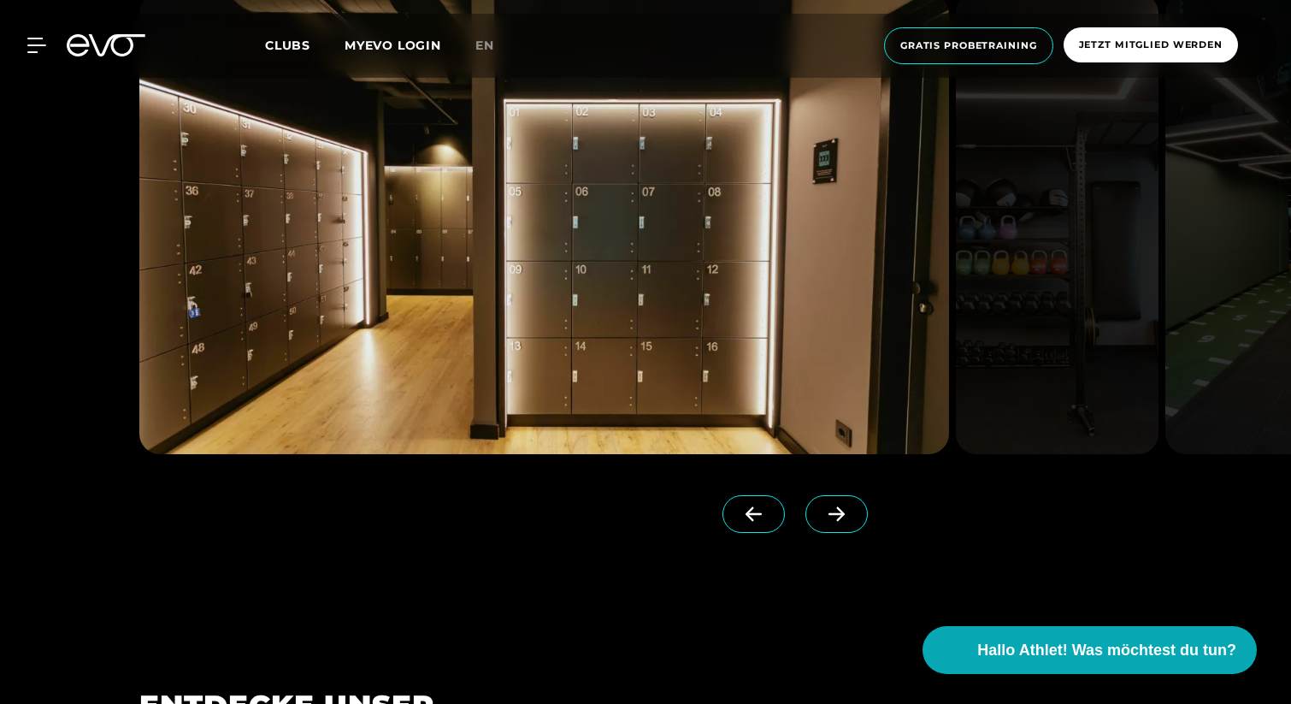
click at [822, 516] on icon at bounding box center [837, 513] width 30 height 15
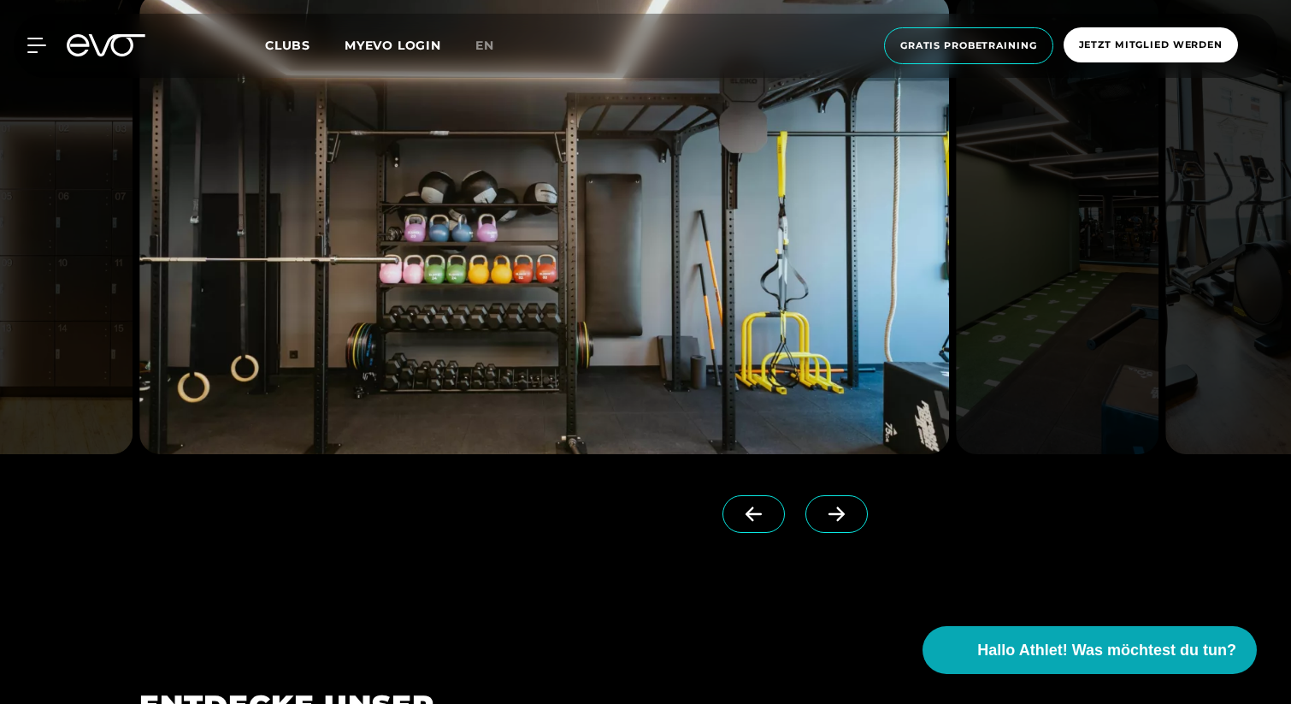
click at [822, 516] on icon at bounding box center [837, 513] width 30 height 15
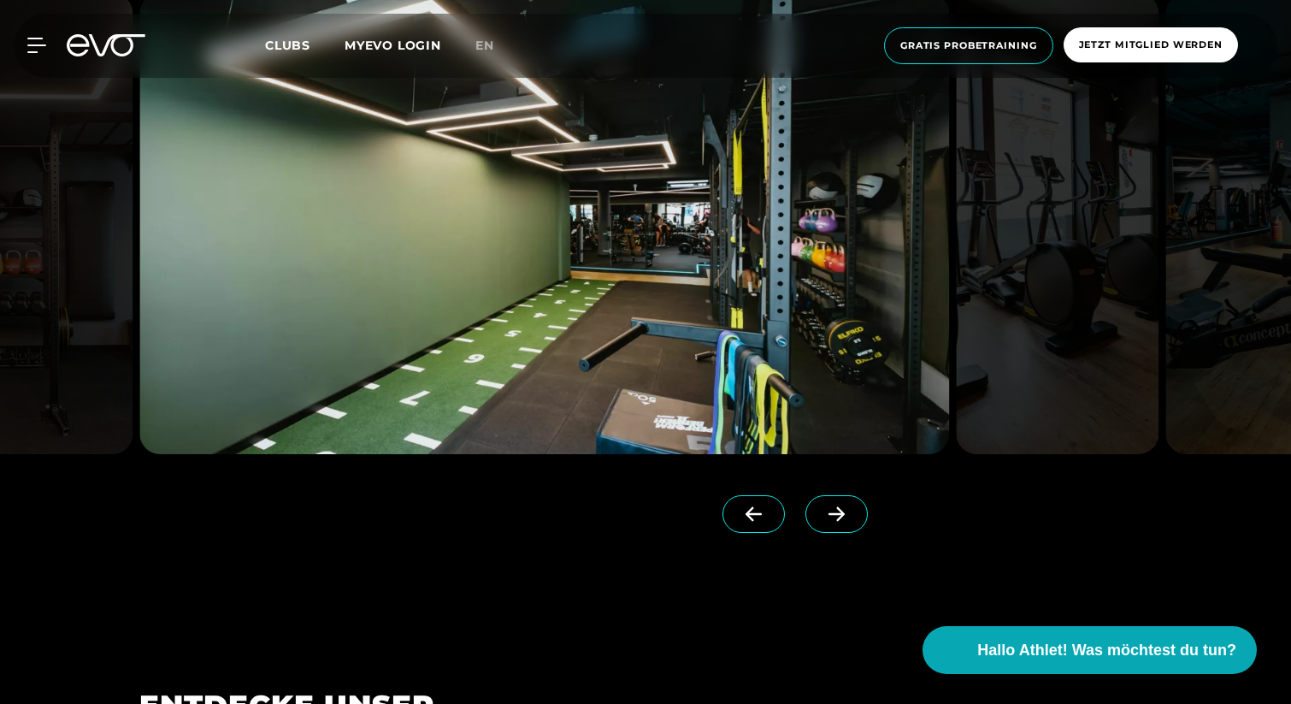
click at [822, 516] on icon at bounding box center [837, 513] width 30 height 15
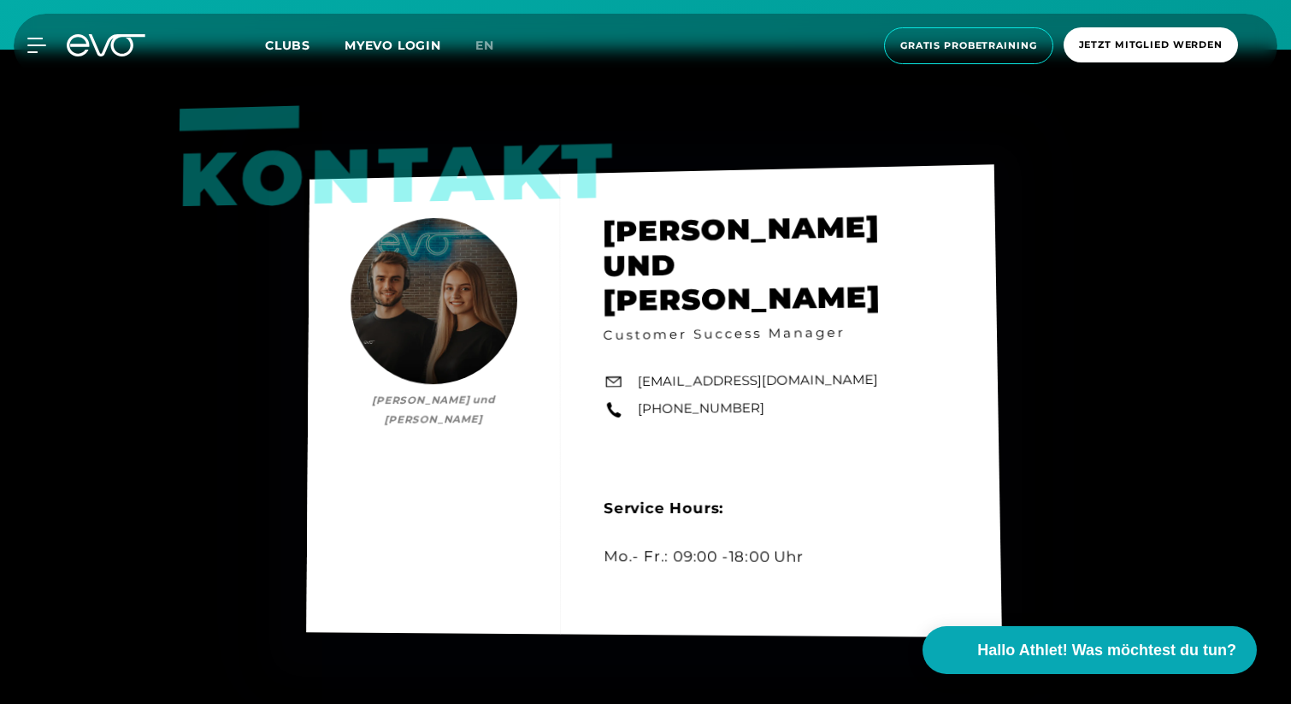
scroll to position [5268, 0]
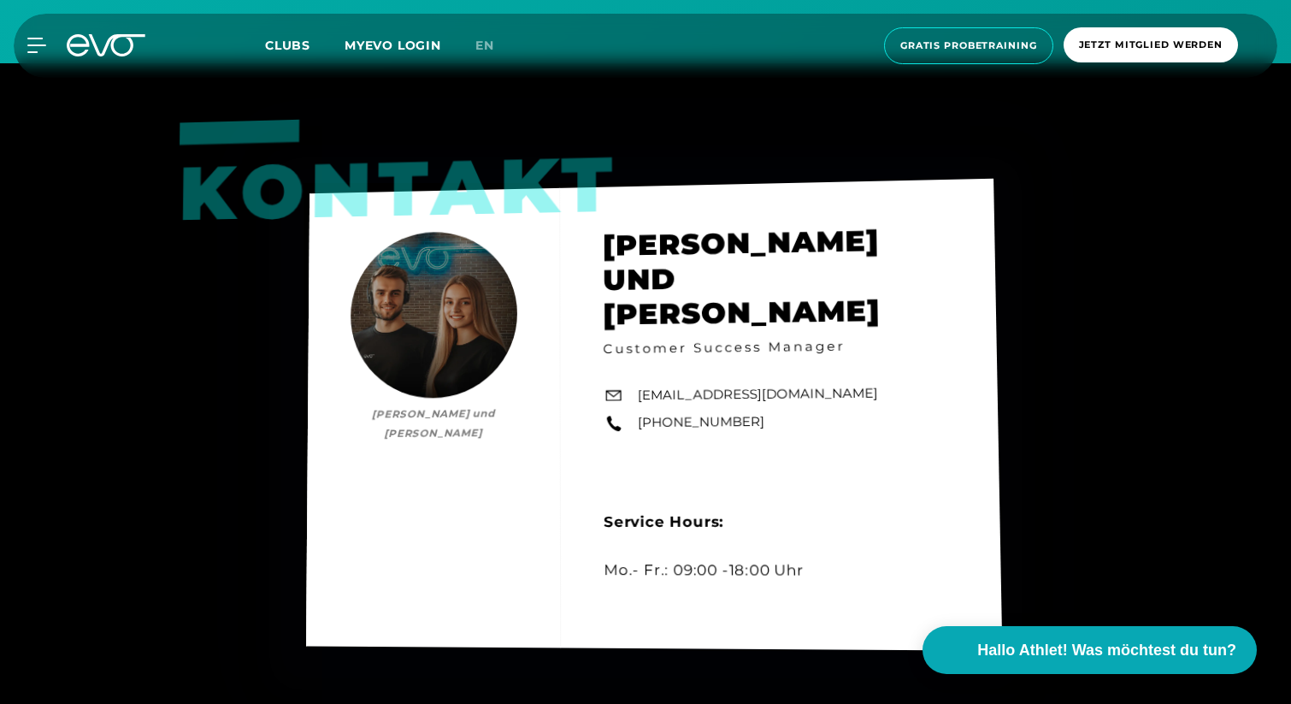
click at [808, 399] on div "kontakt [PERSON_NAME] und [PERSON_NAME] und [PERSON_NAME] Customer Success Mana…" at bounding box center [654, 415] width 696 height 472
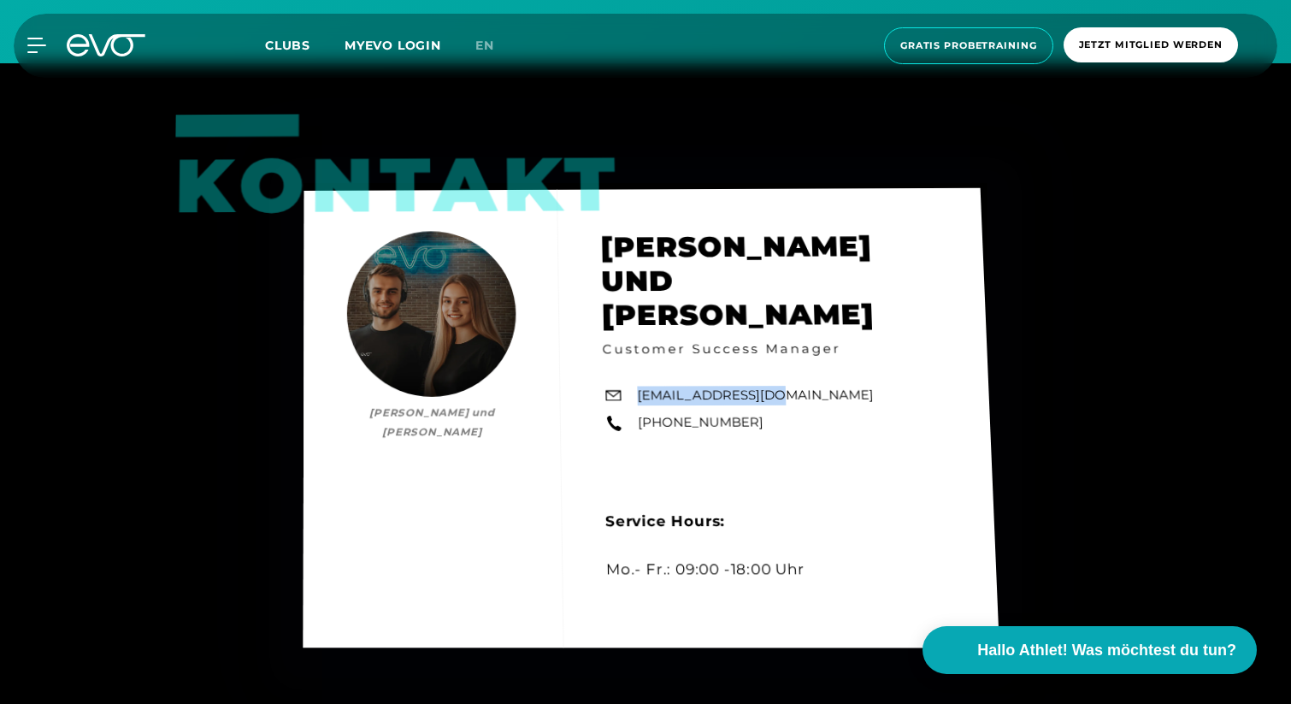
drag, startPoint x: 808, startPoint y: 391, endPoint x: 660, endPoint y: 392, distance: 147.9
click at [660, 392] on div "kontakt [PERSON_NAME] und [PERSON_NAME] und [PERSON_NAME] Customer Success Mana…" at bounding box center [651, 418] width 696 height 460
copy link "[EMAIL_ADDRESS][DOMAIN_NAME]"
